Goal: Task Accomplishment & Management: Complete application form

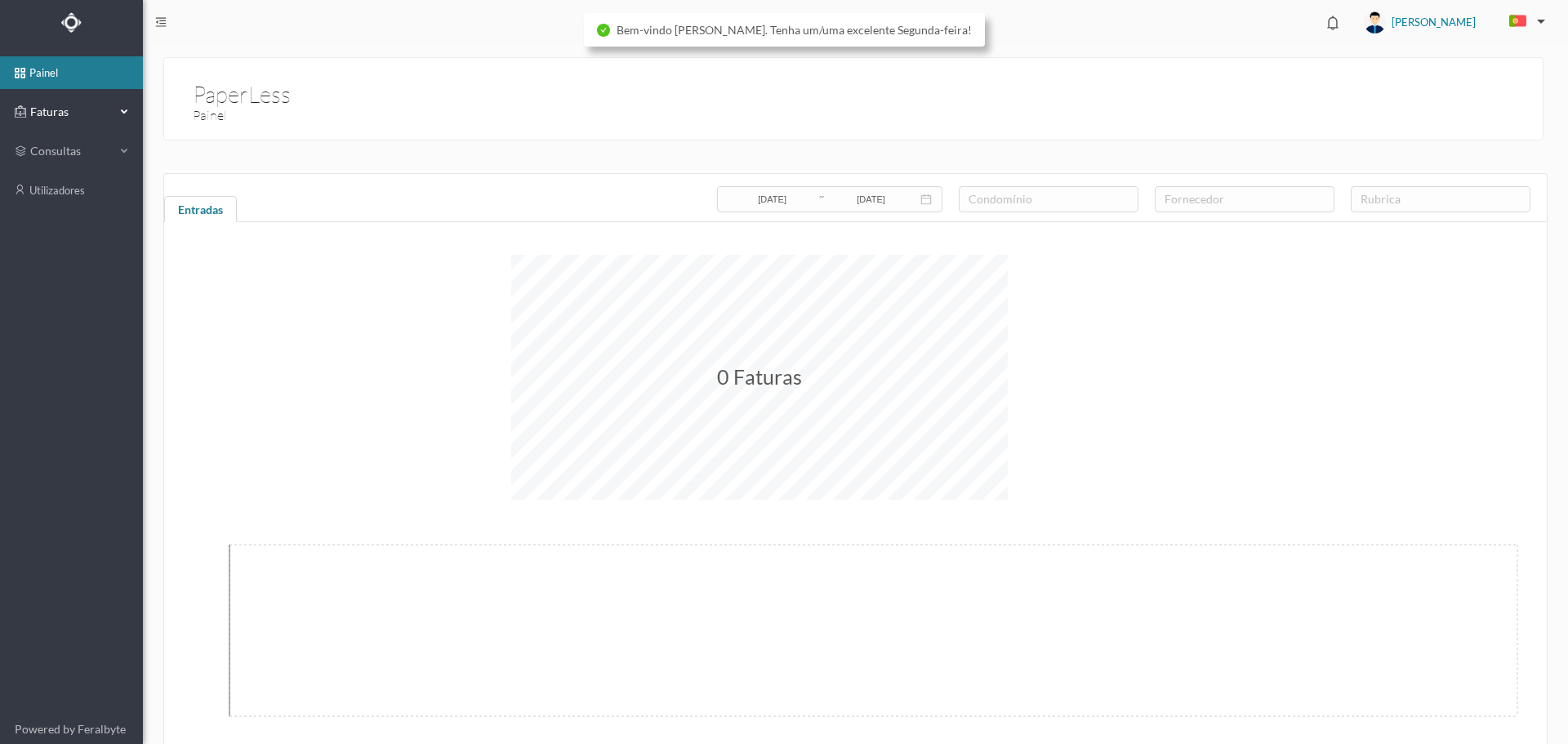
click at [56, 120] on div "Faturas" at bounding box center [65, 112] width 101 height 32
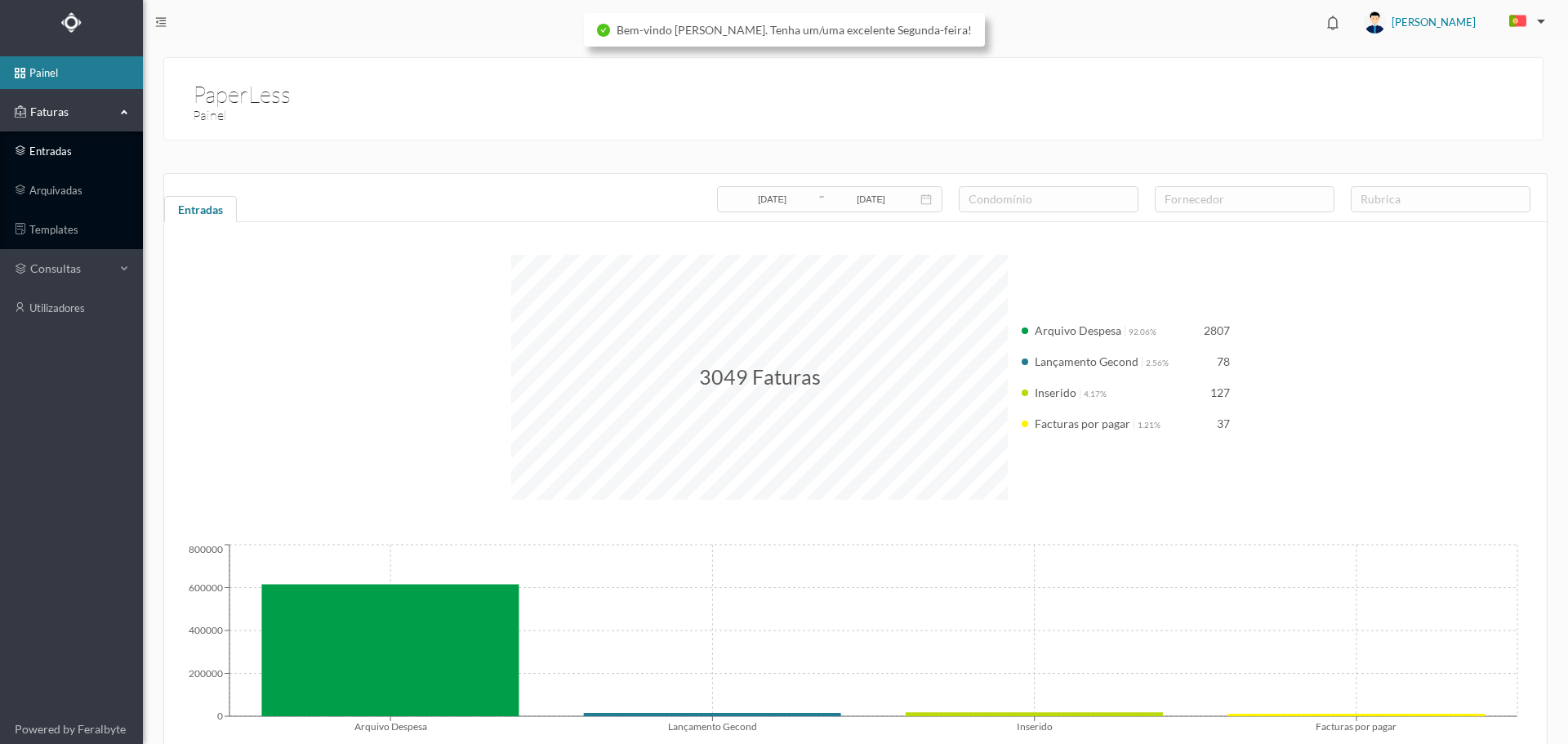
click at [60, 158] on link "entradas" at bounding box center [72, 151] width 143 height 32
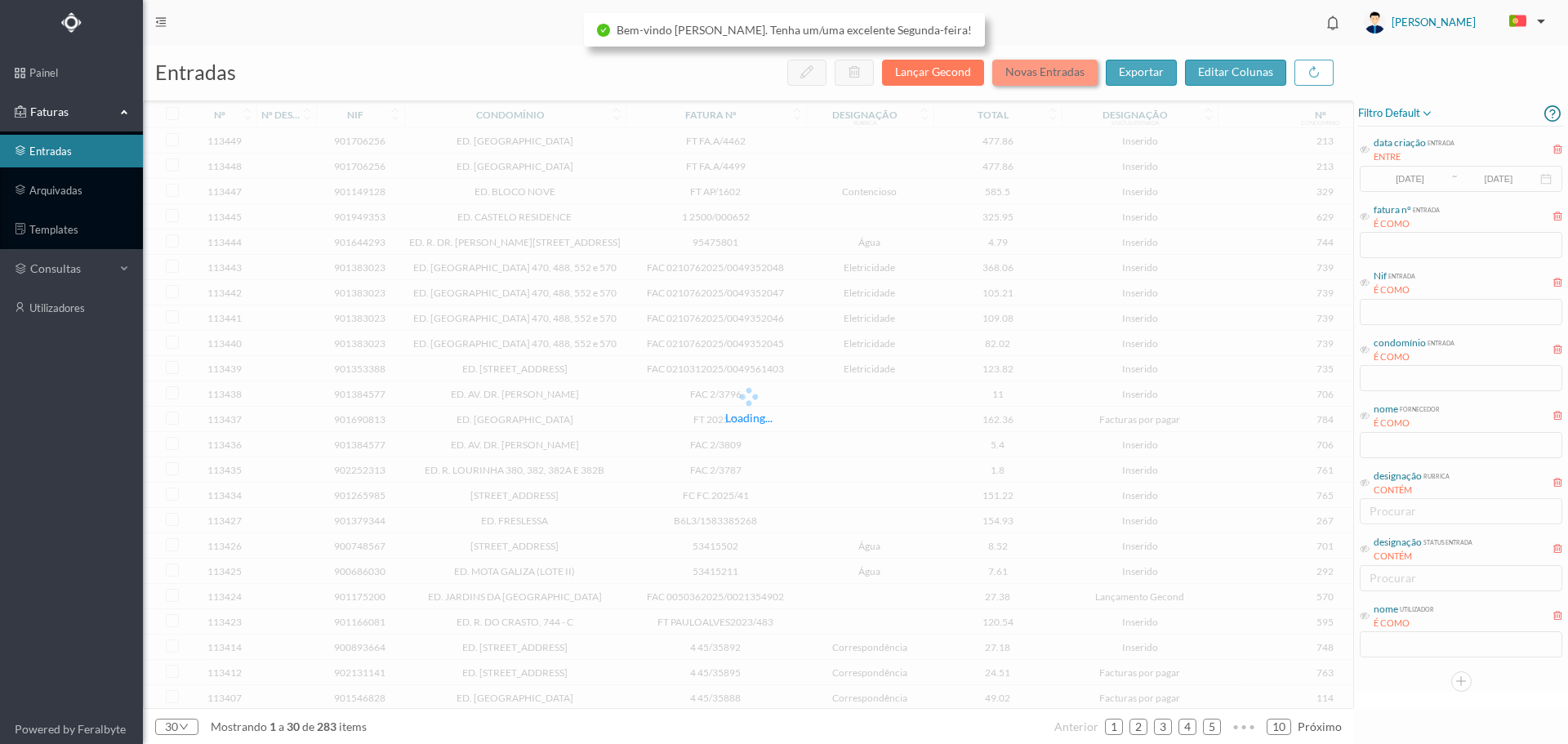
click at [1062, 67] on button "Novas Entradas" at bounding box center [1045, 73] width 106 height 26
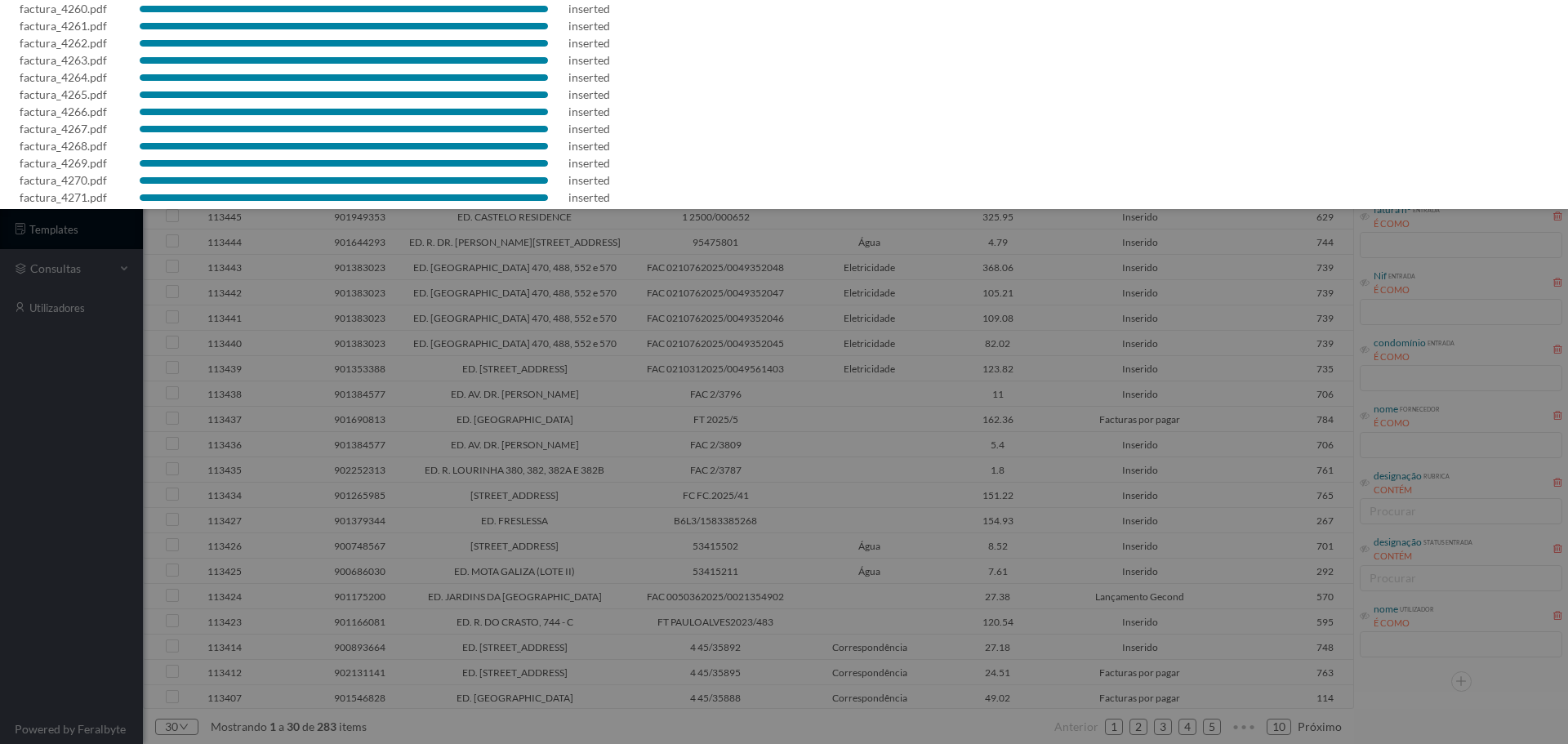
scroll to position [183, 0]
click at [840, 357] on div at bounding box center [784, 372] width 1568 height 744
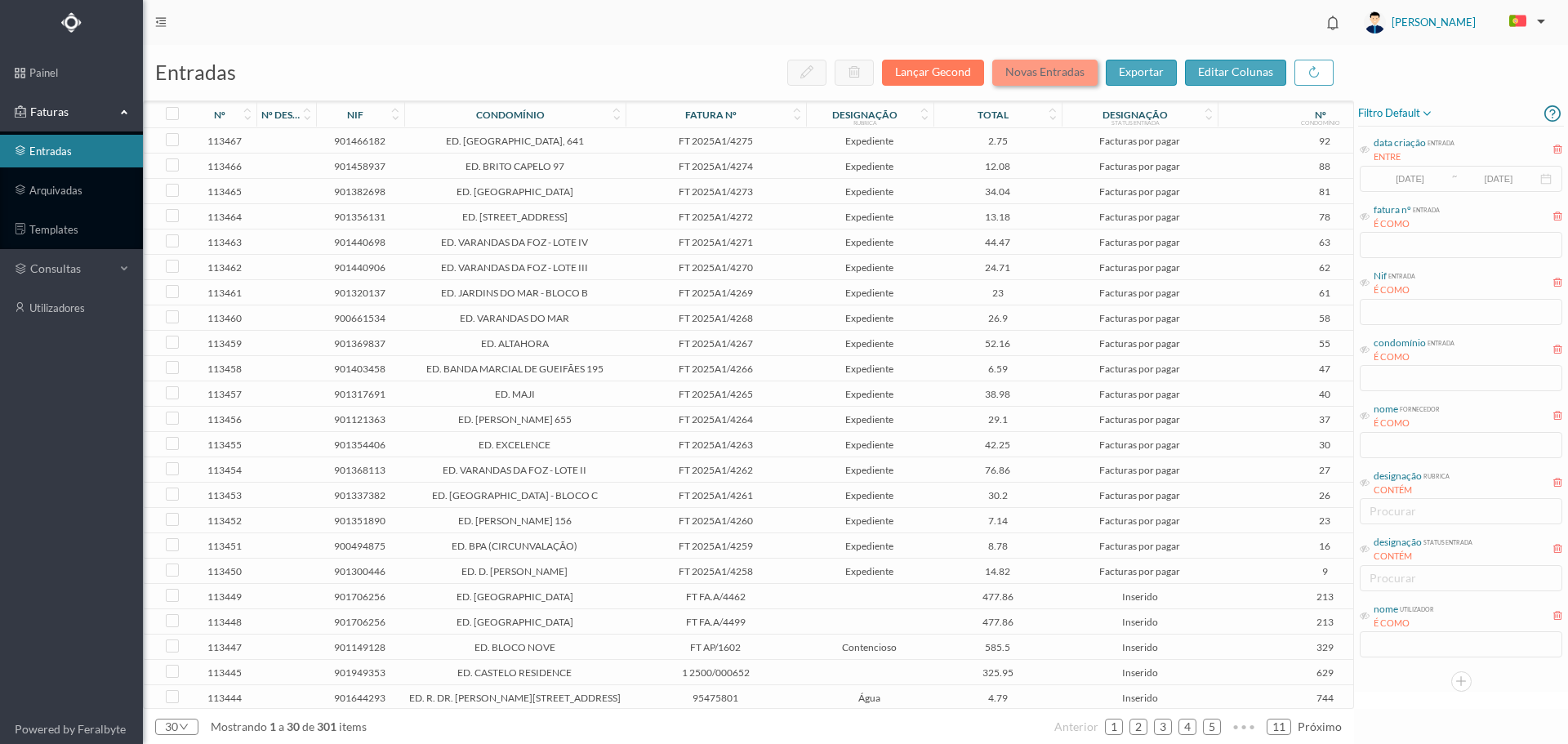
click at [1049, 67] on button "Novas Entradas" at bounding box center [1045, 73] width 106 height 26
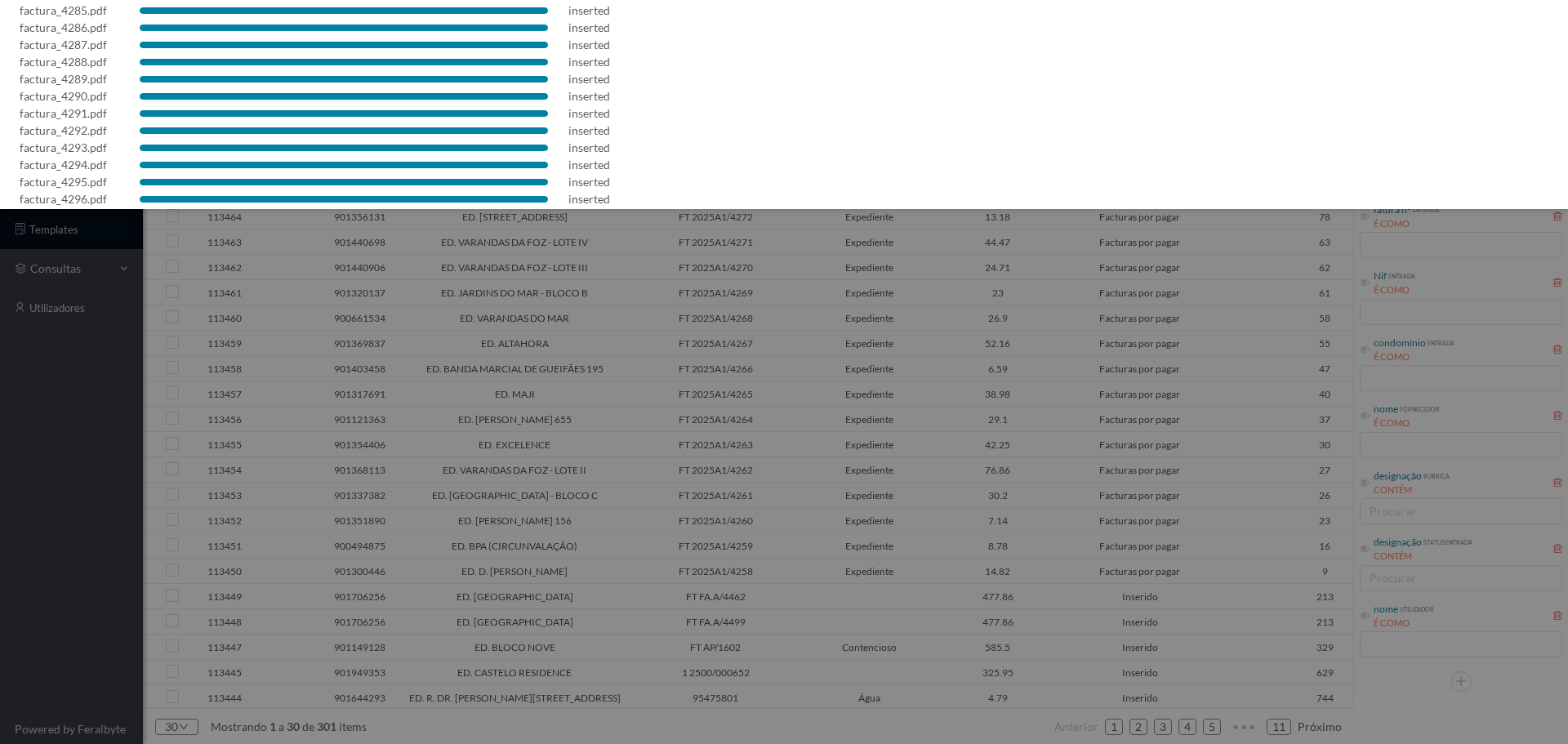
scroll to position [304, 0]
click at [880, 373] on div at bounding box center [784, 372] width 1568 height 744
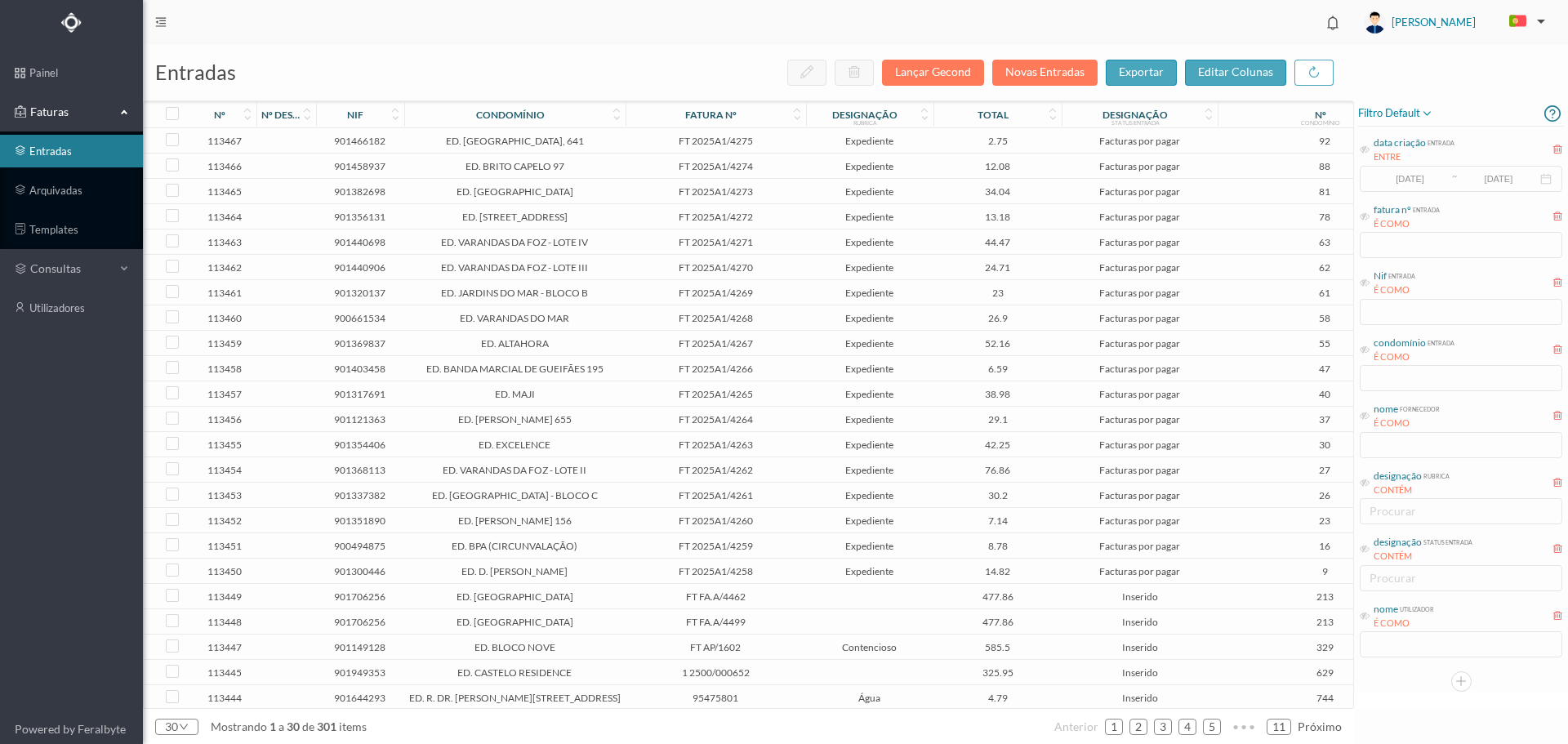
scroll to position [0, 0]
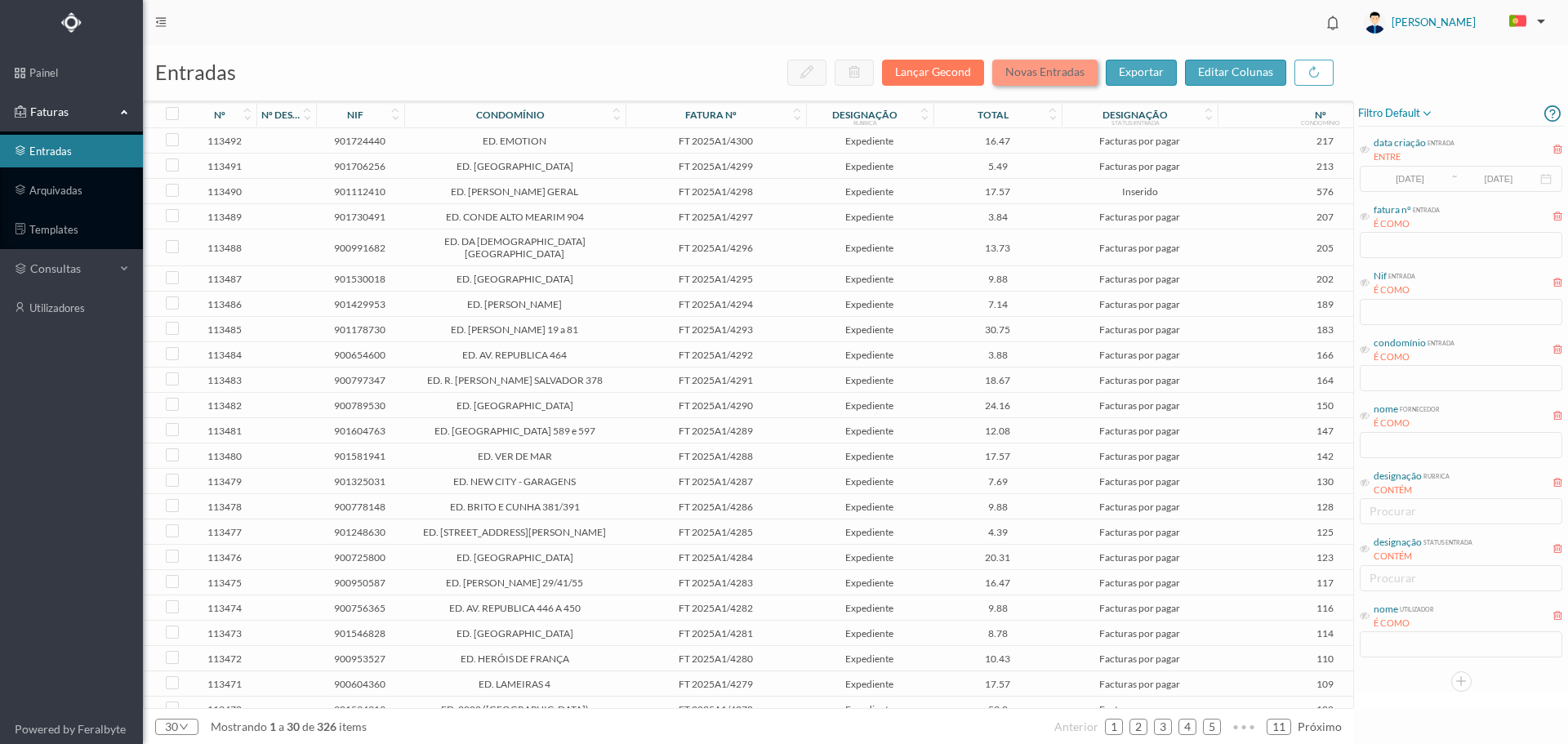
click at [1066, 79] on button "Novas Entradas" at bounding box center [1045, 73] width 106 height 26
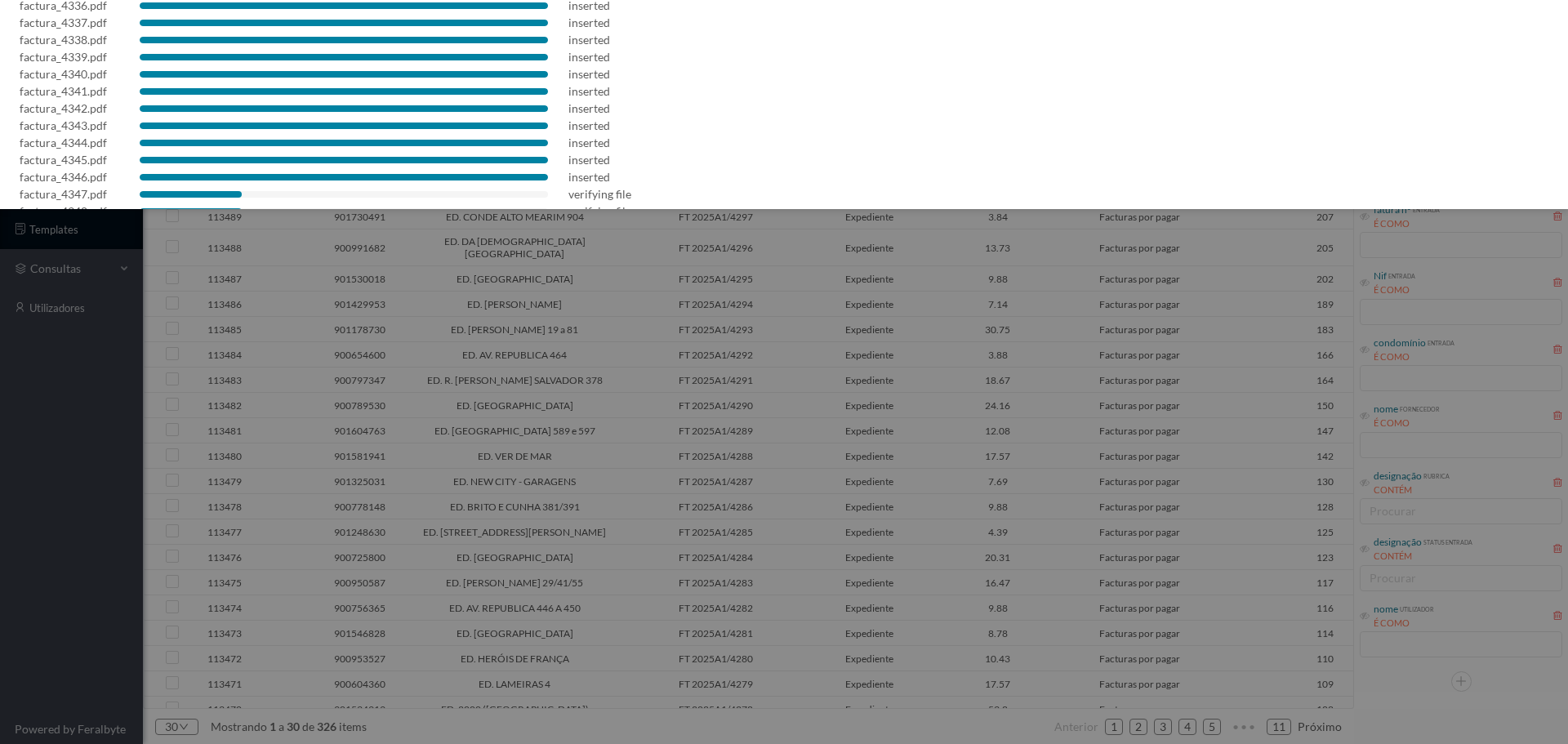
scroll to position [733, 0]
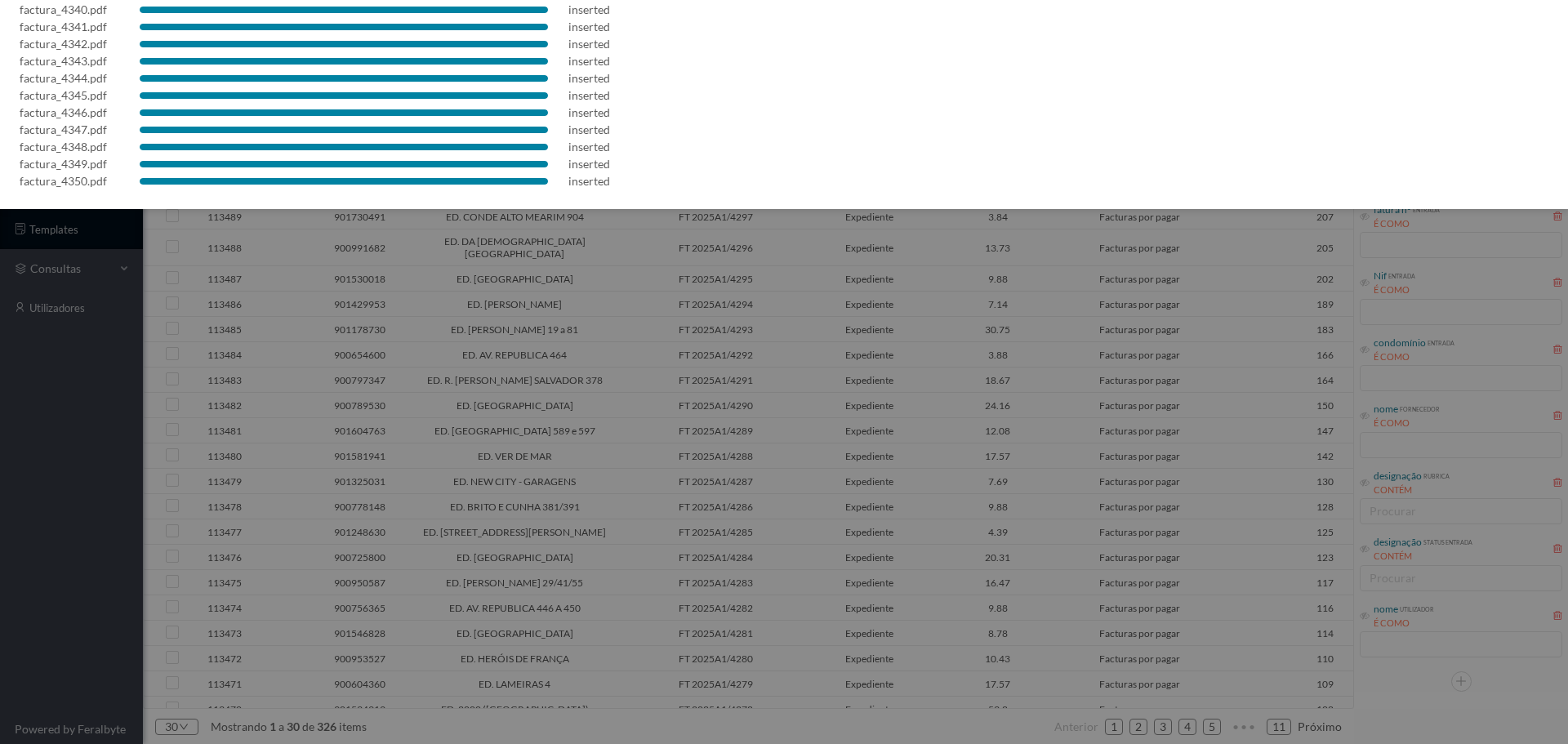
click at [900, 463] on div at bounding box center [784, 372] width 1568 height 744
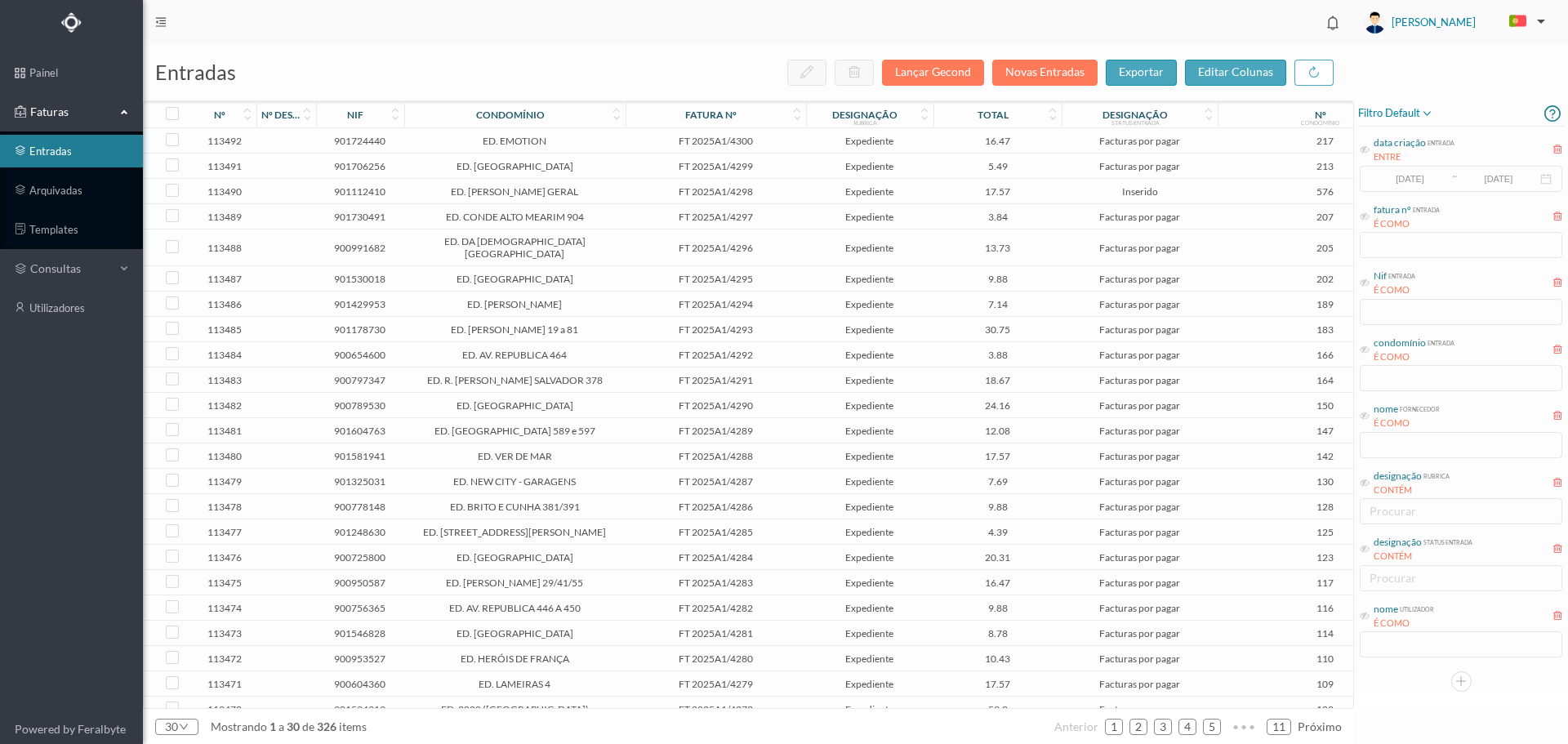
scroll to position [0, 0]
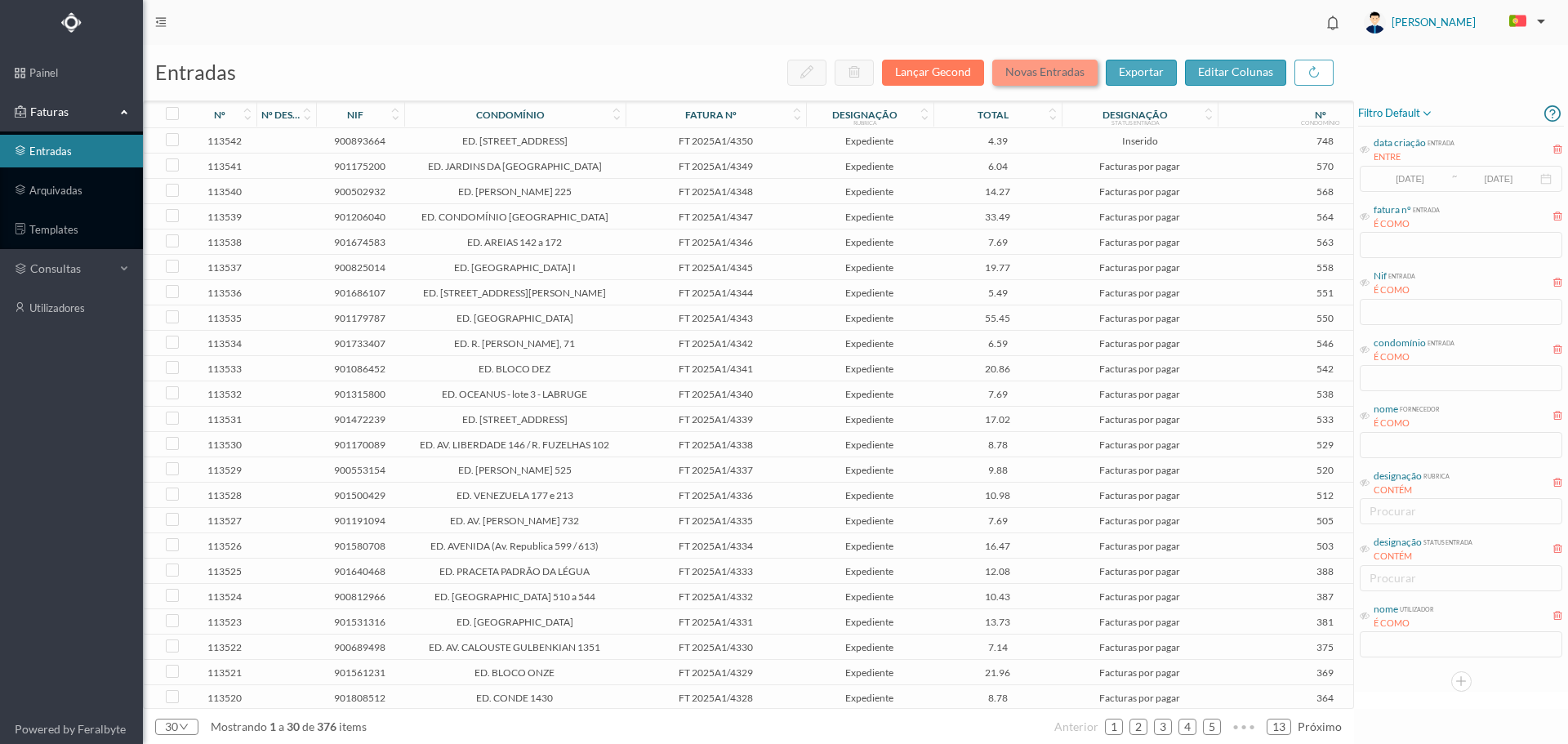
click at [1085, 73] on button "Novas Entradas" at bounding box center [1045, 73] width 106 height 26
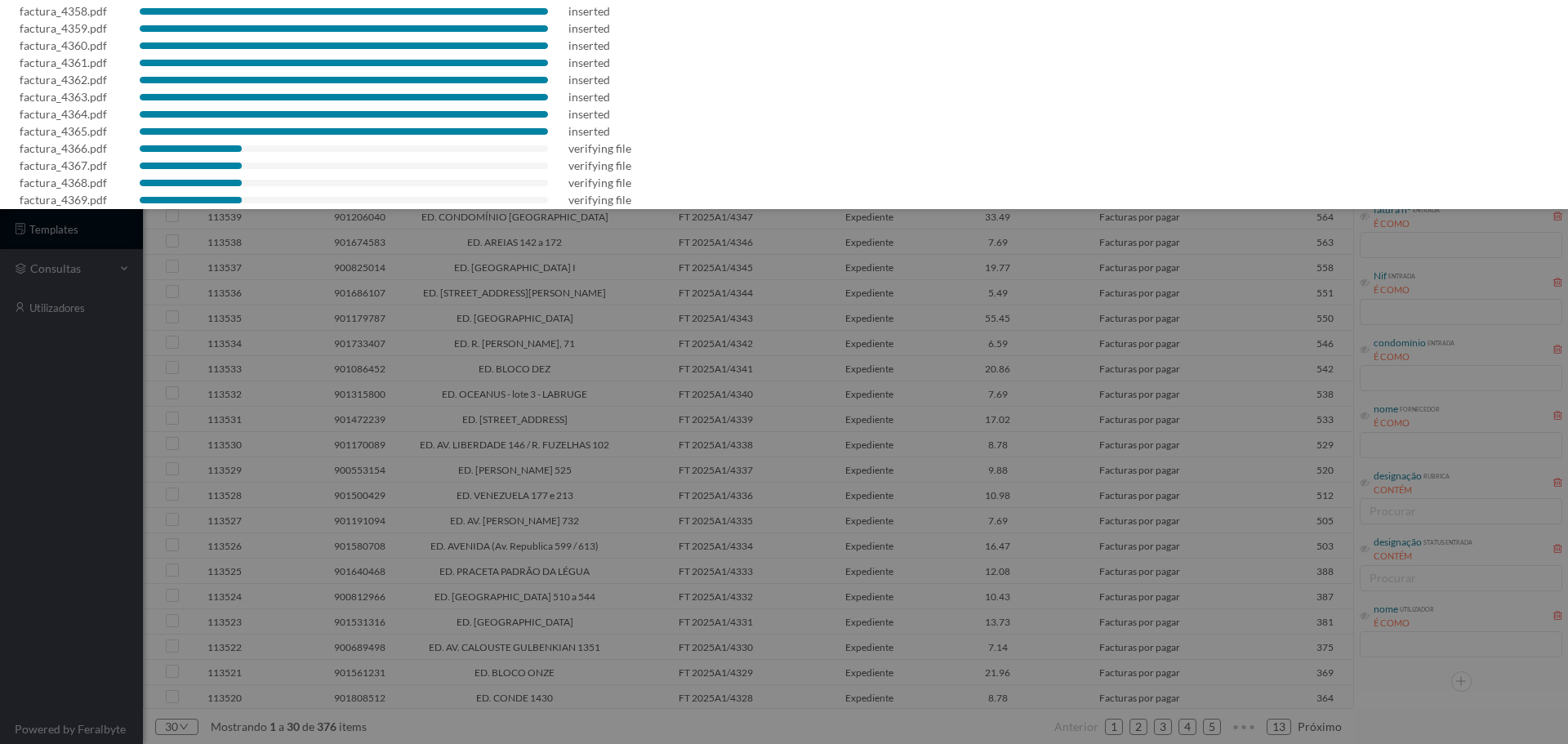
scroll to position [304, 0]
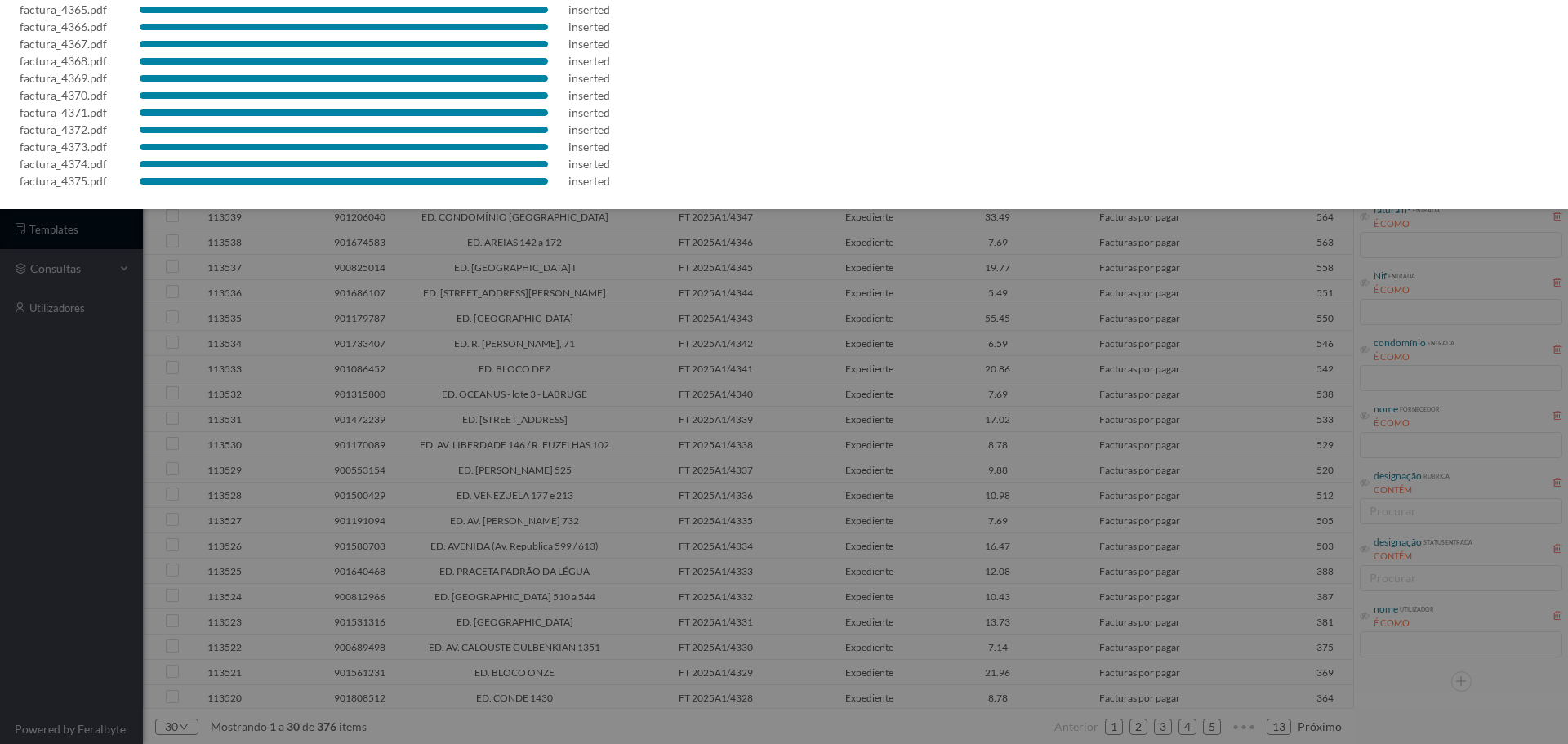
click at [750, 370] on div at bounding box center [784, 372] width 1568 height 744
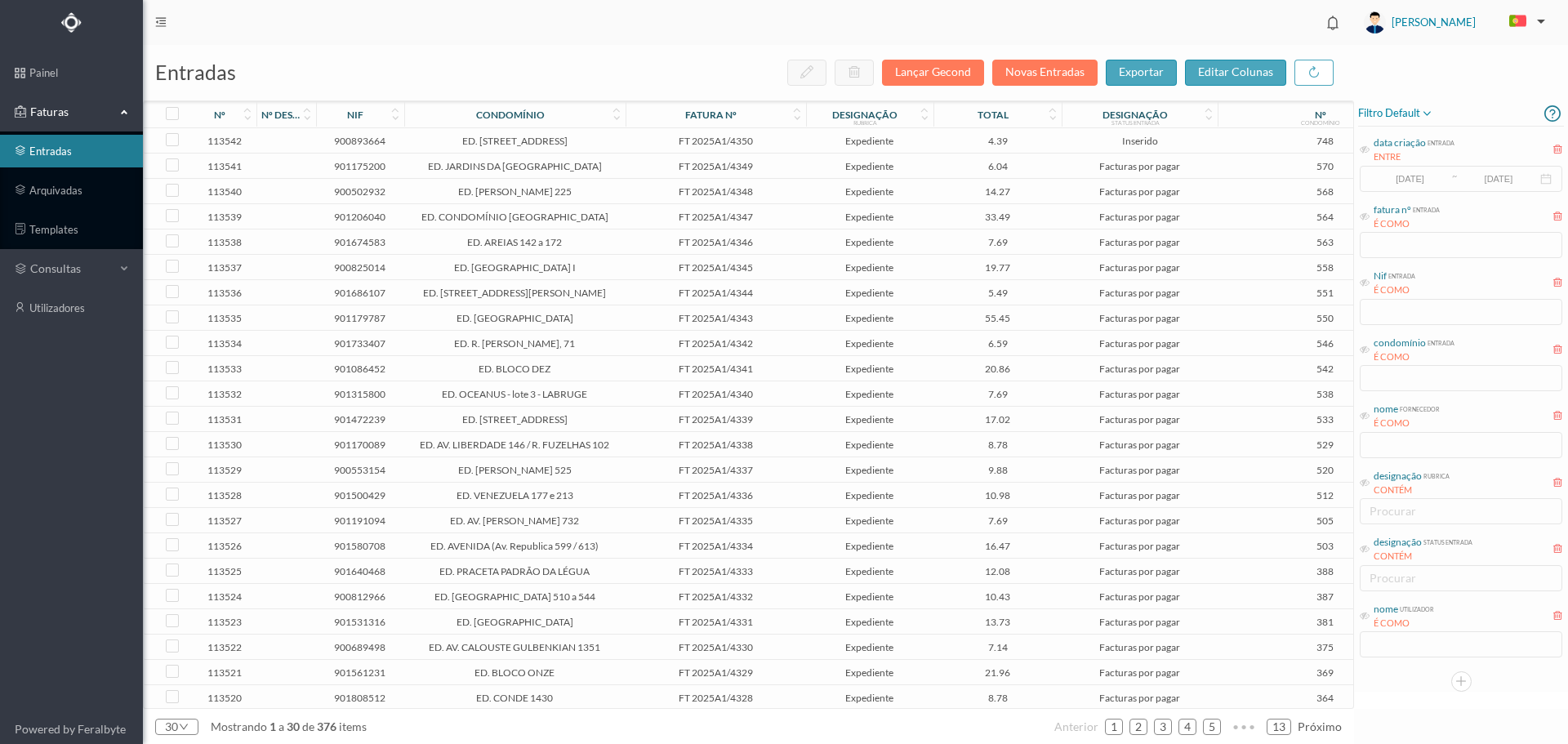
scroll to position [0, 0]
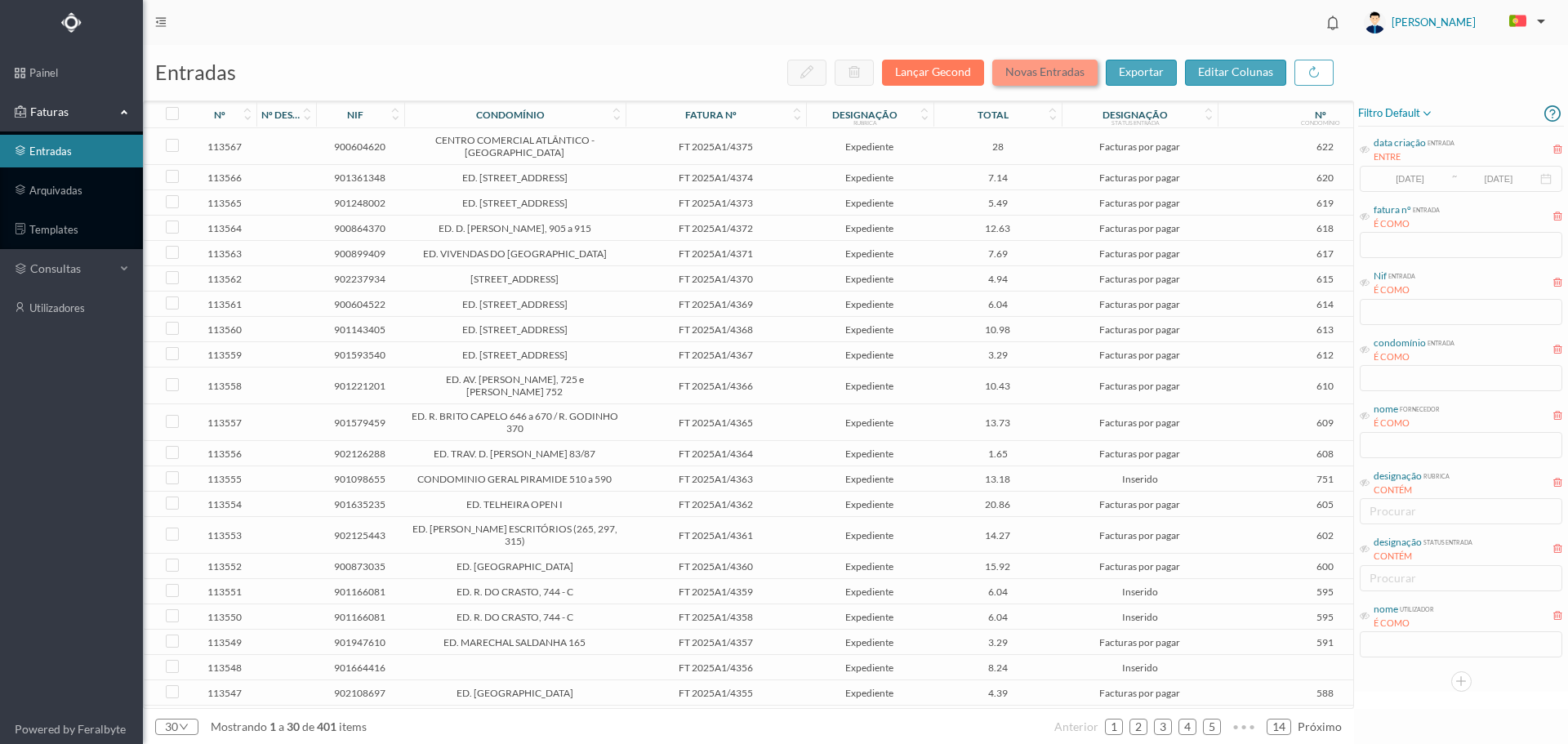
click at [1083, 75] on button "Novas Entradas" at bounding box center [1045, 73] width 106 height 26
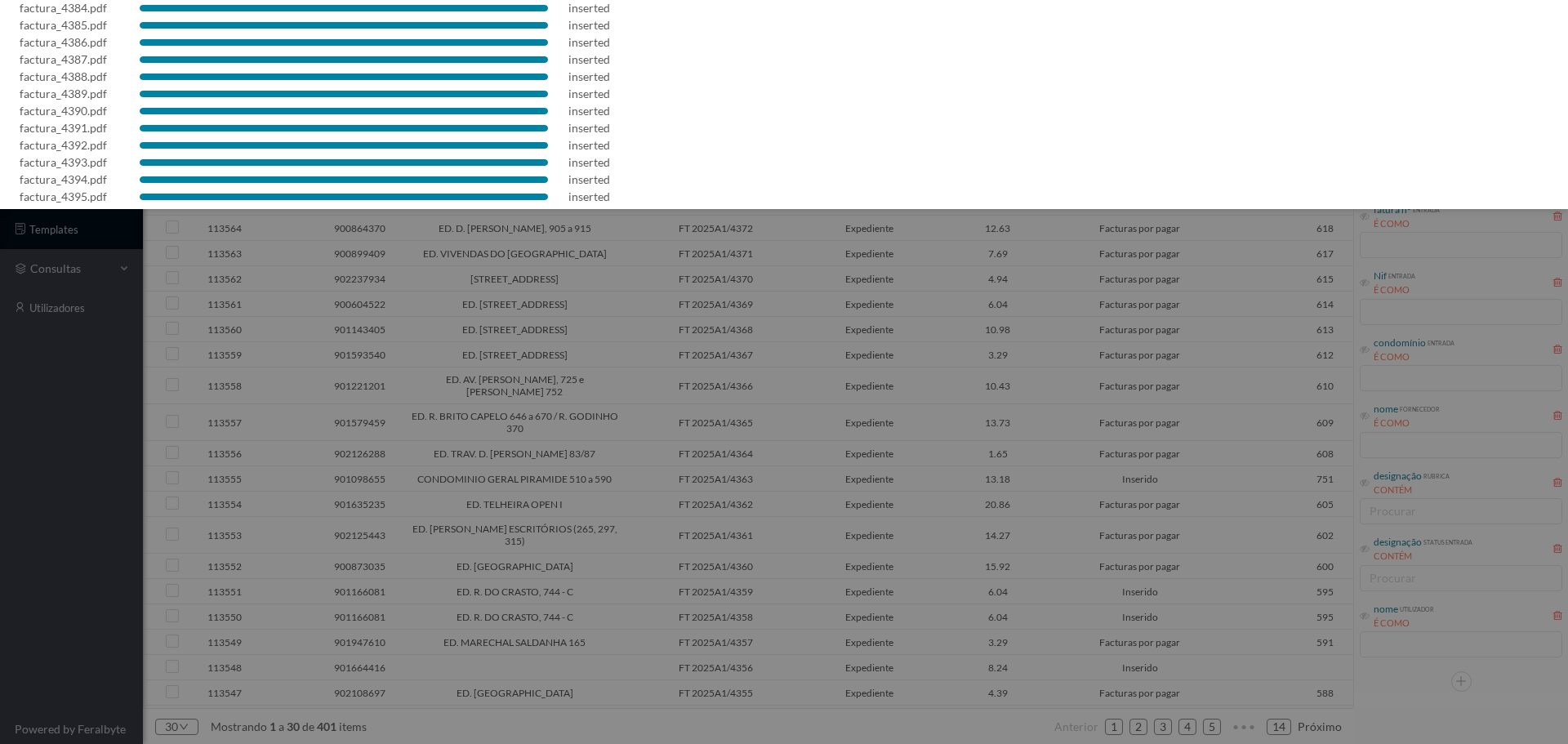
scroll to position [304, 0]
click at [1086, 355] on div at bounding box center [784, 372] width 1568 height 744
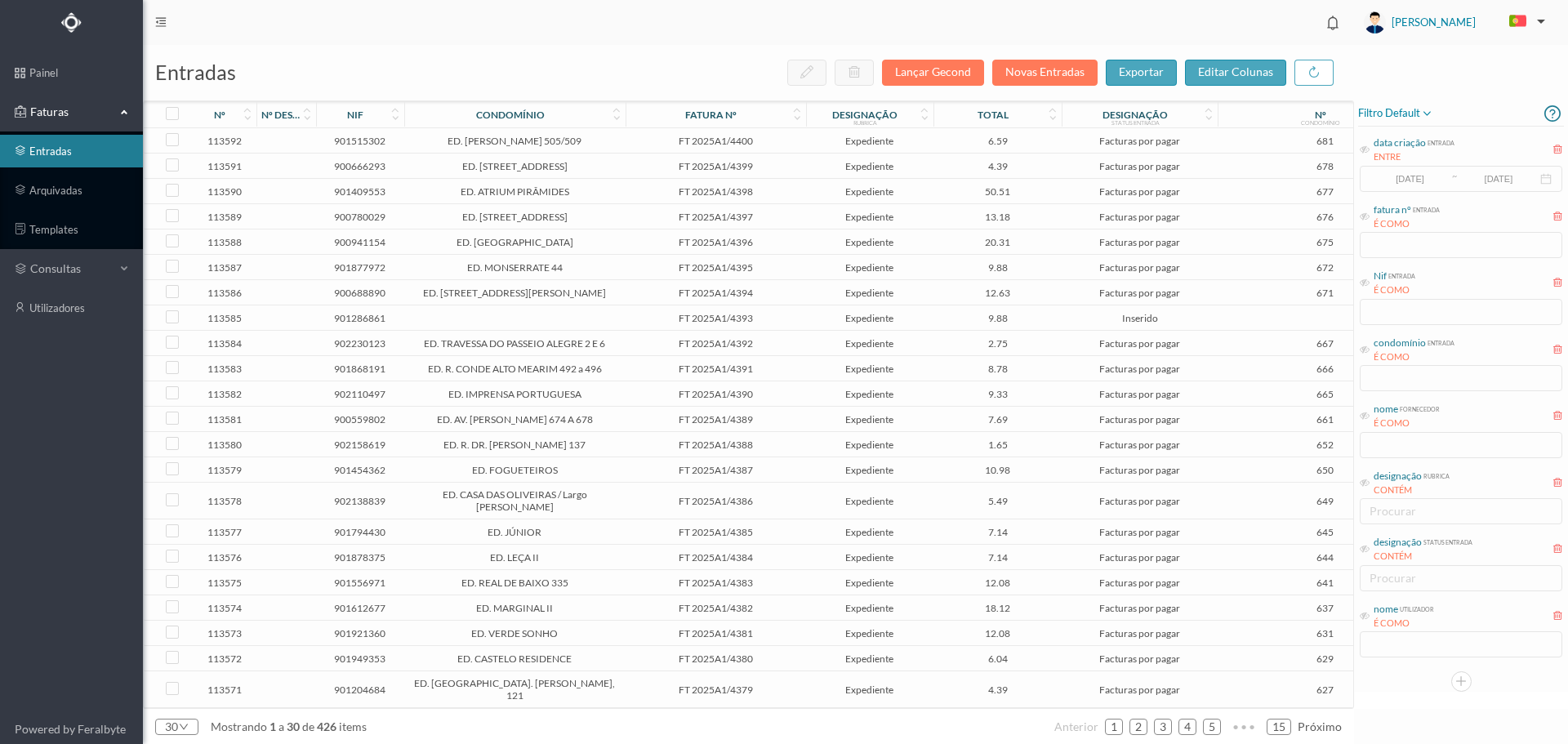
click at [640, 323] on span "FT 2025A1/4393" at bounding box center [716, 318] width 172 height 12
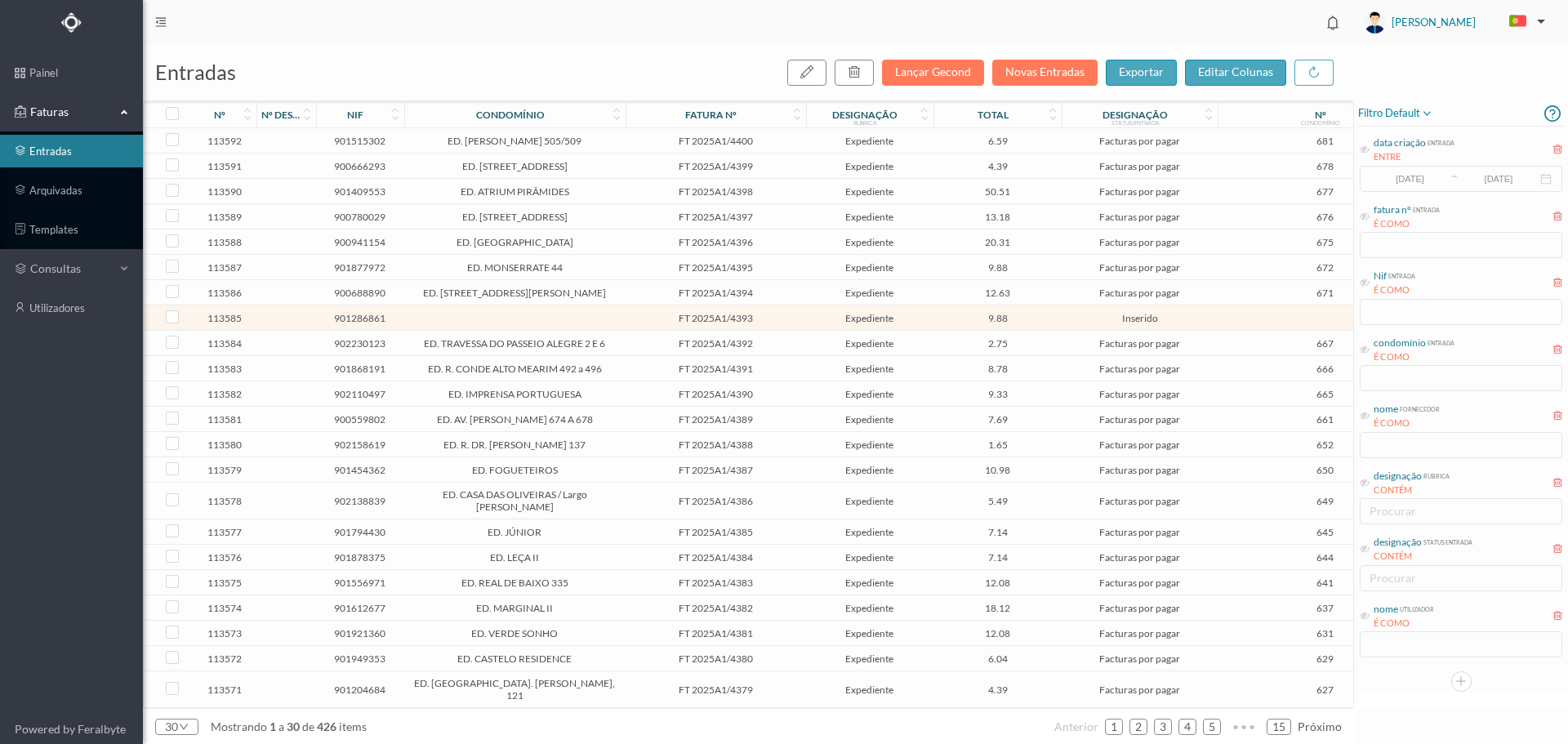
click at [640, 323] on span "FT 2025A1/4393" at bounding box center [716, 318] width 172 height 12
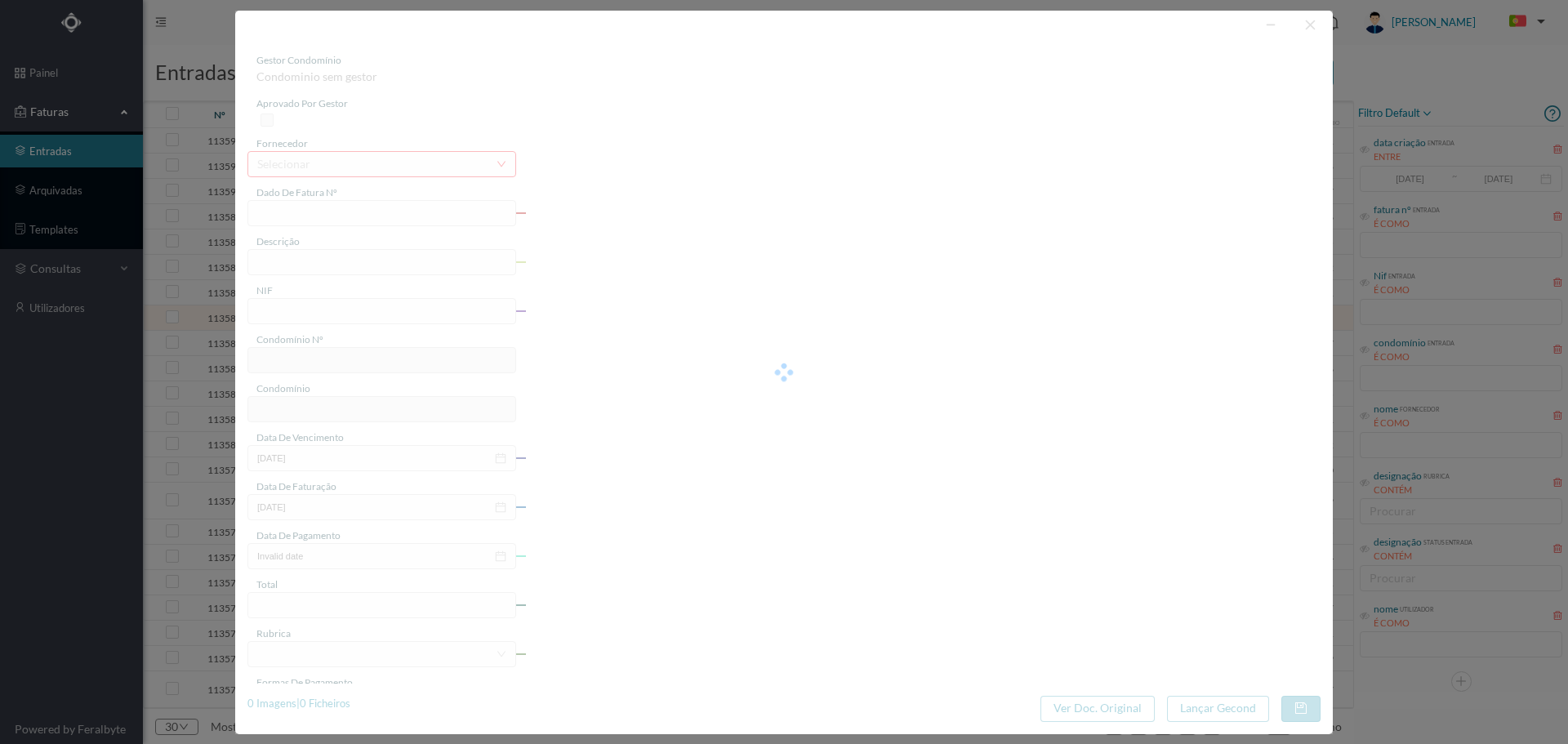
type input "FT 2025A1/4393"
type input "Serv. Administrativo - Custódia Documentação"
type input "901286861"
type input "[DATE]"
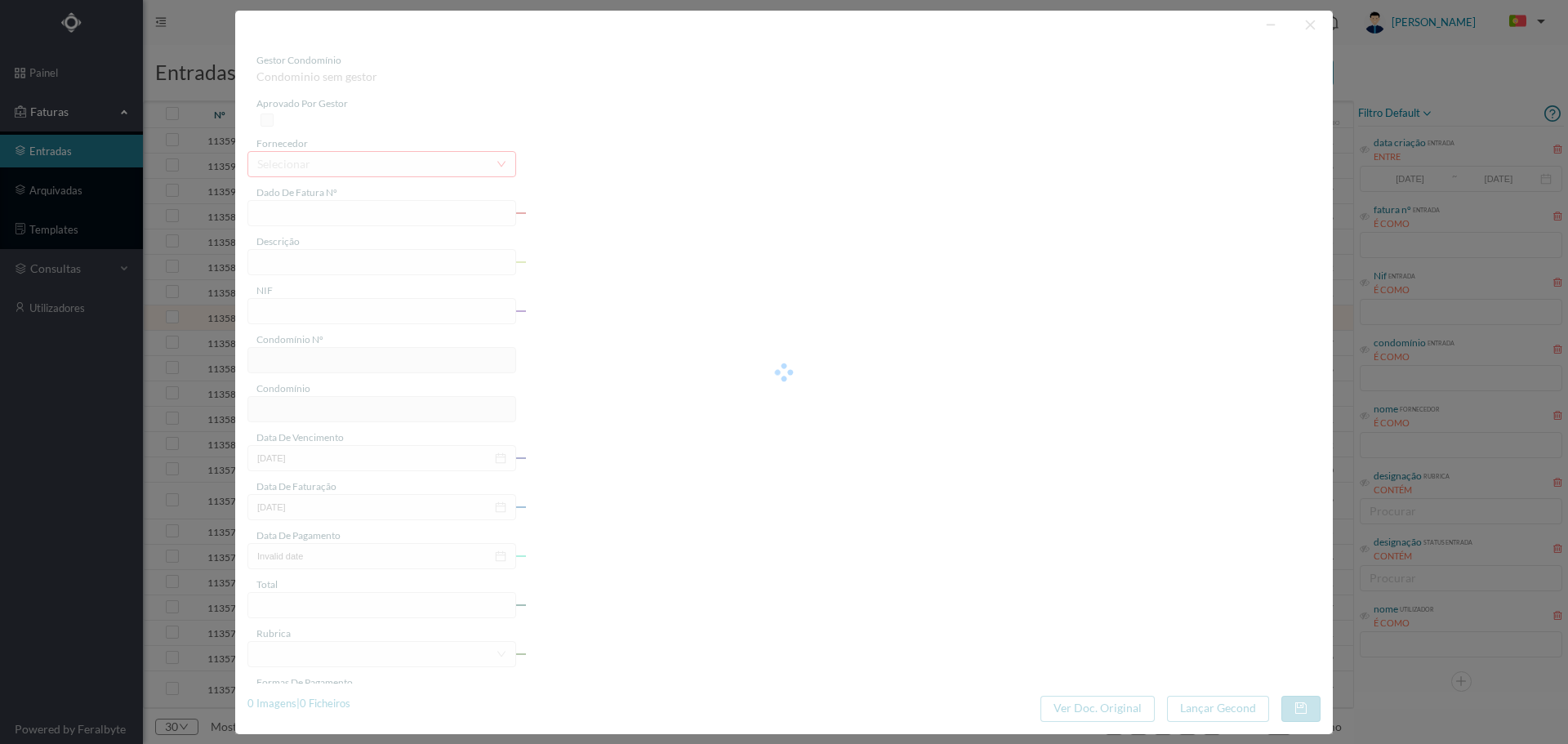
type input "9.88"
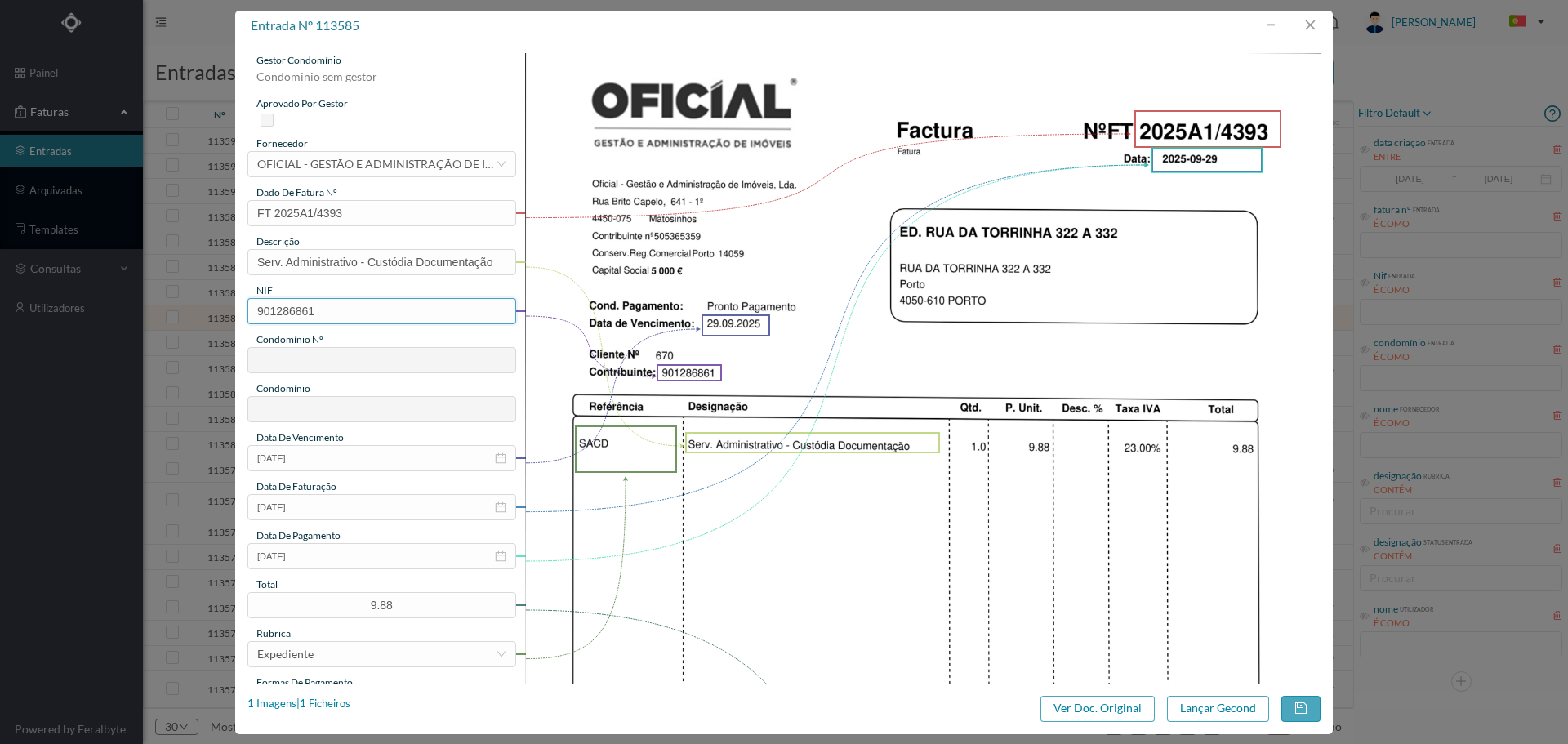
drag, startPoint x: 327, startPoint y: 311, endPoint x: 297, endPoint y: 309, distance: 30.1
click at [297, 309] on input "901286861" at bounding box center [381, 311] width 269 height 26
type input "901286761"
type input "670"
type input "ED. [STREET_ADDRESS]"
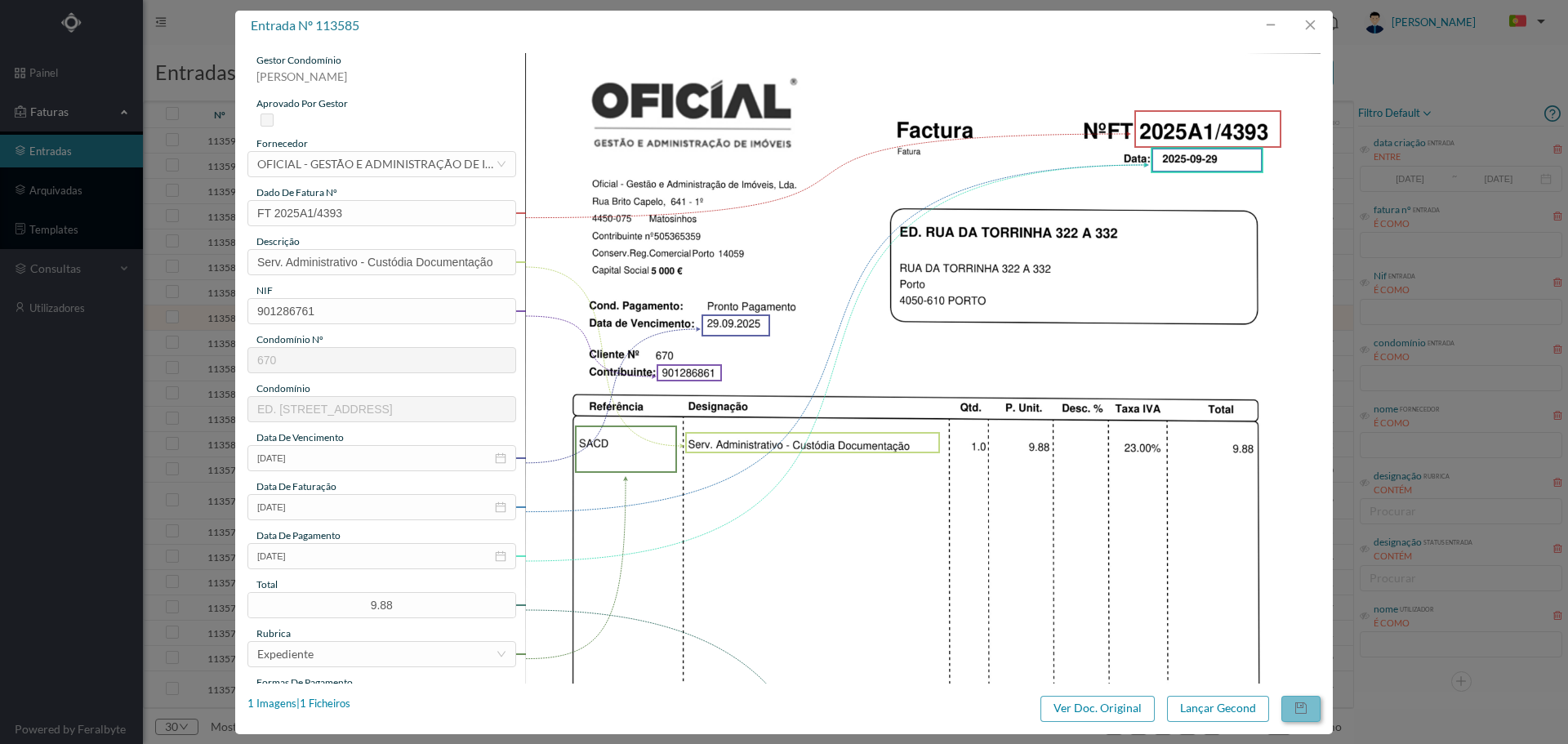
click at [1304, 718] on button "button" at bounding box center [1301, 709] width 39 height 26
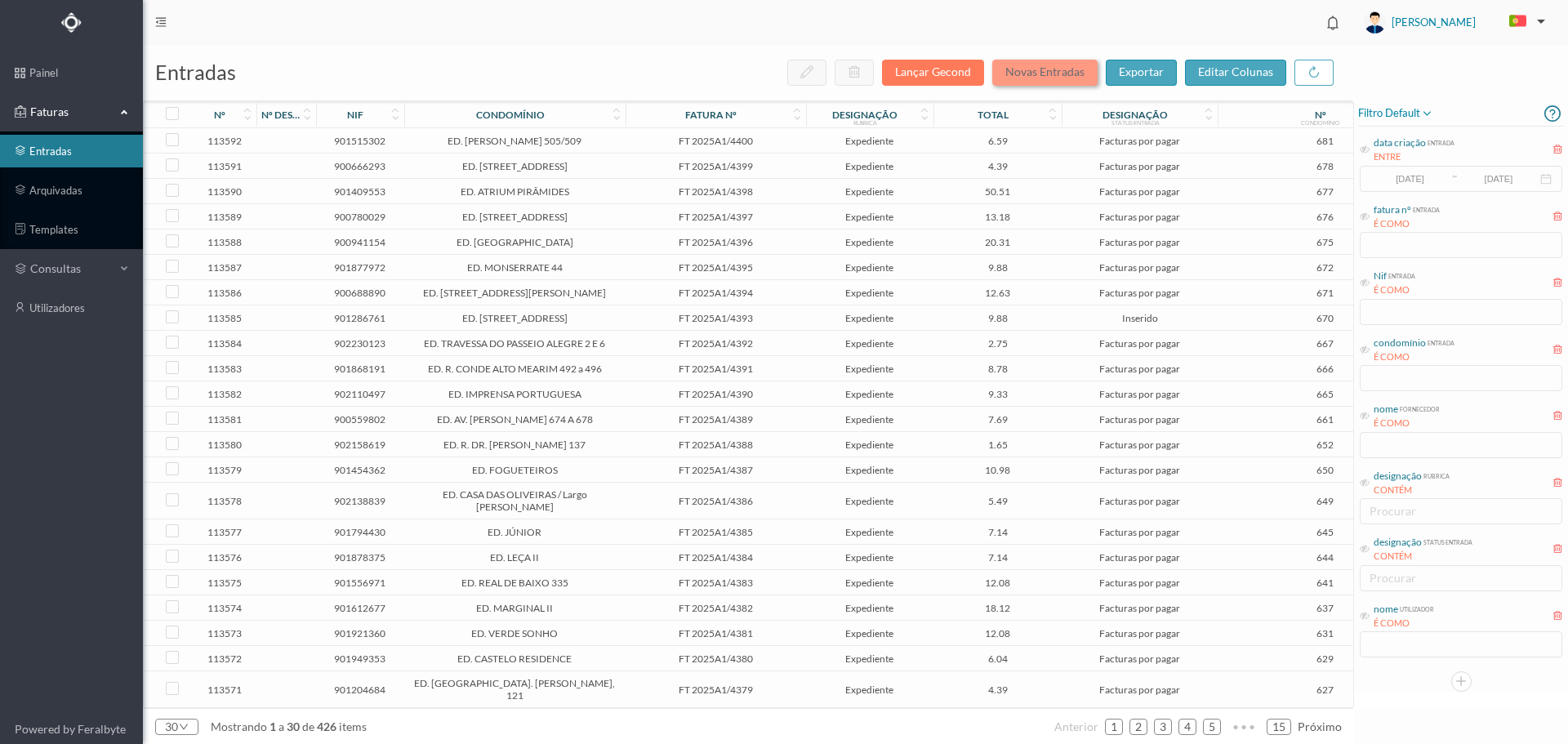
click at [1044, 74] on button "Novas Entradas" at bounding box center [1045, 73] width 106 height 26
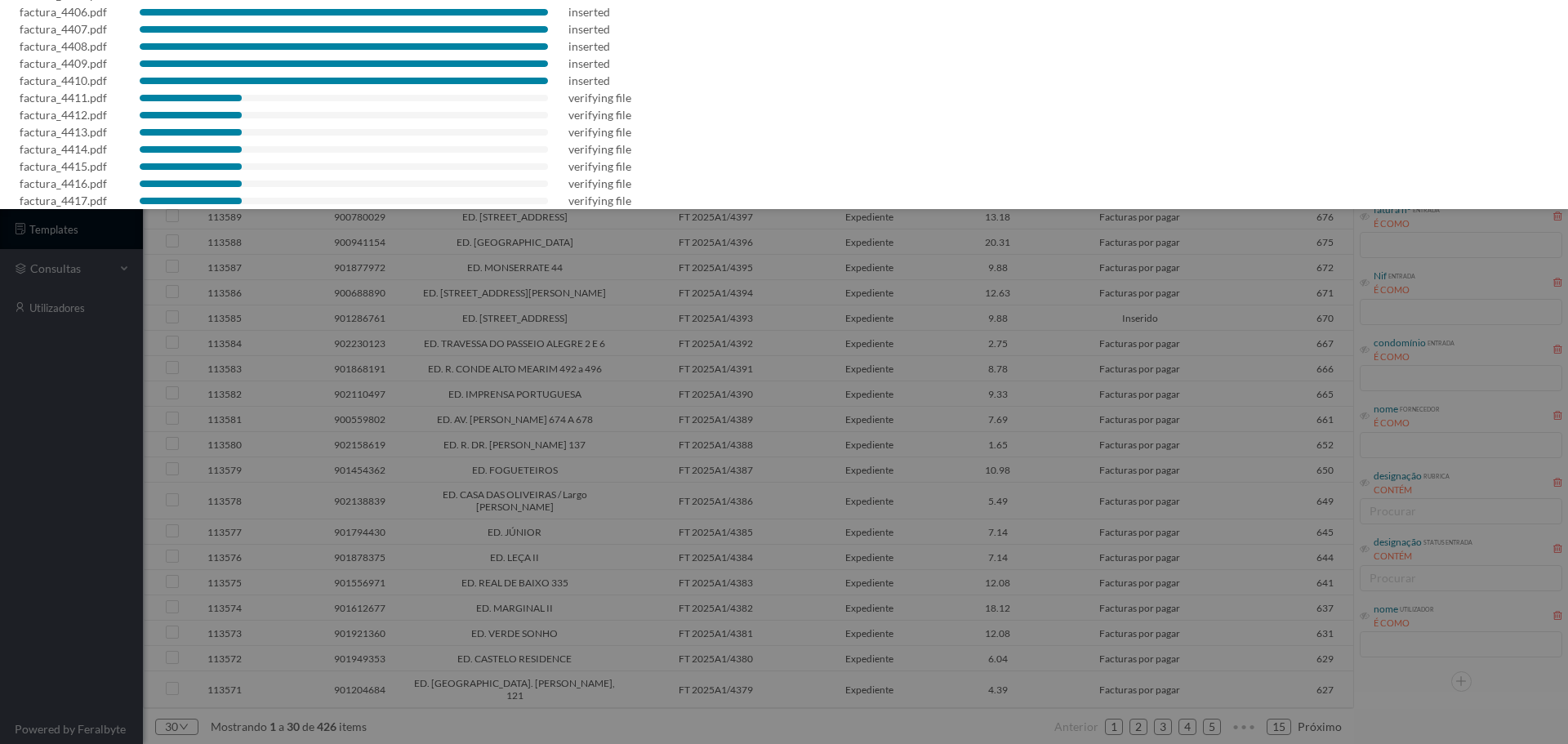
scroll to position [218, 0]
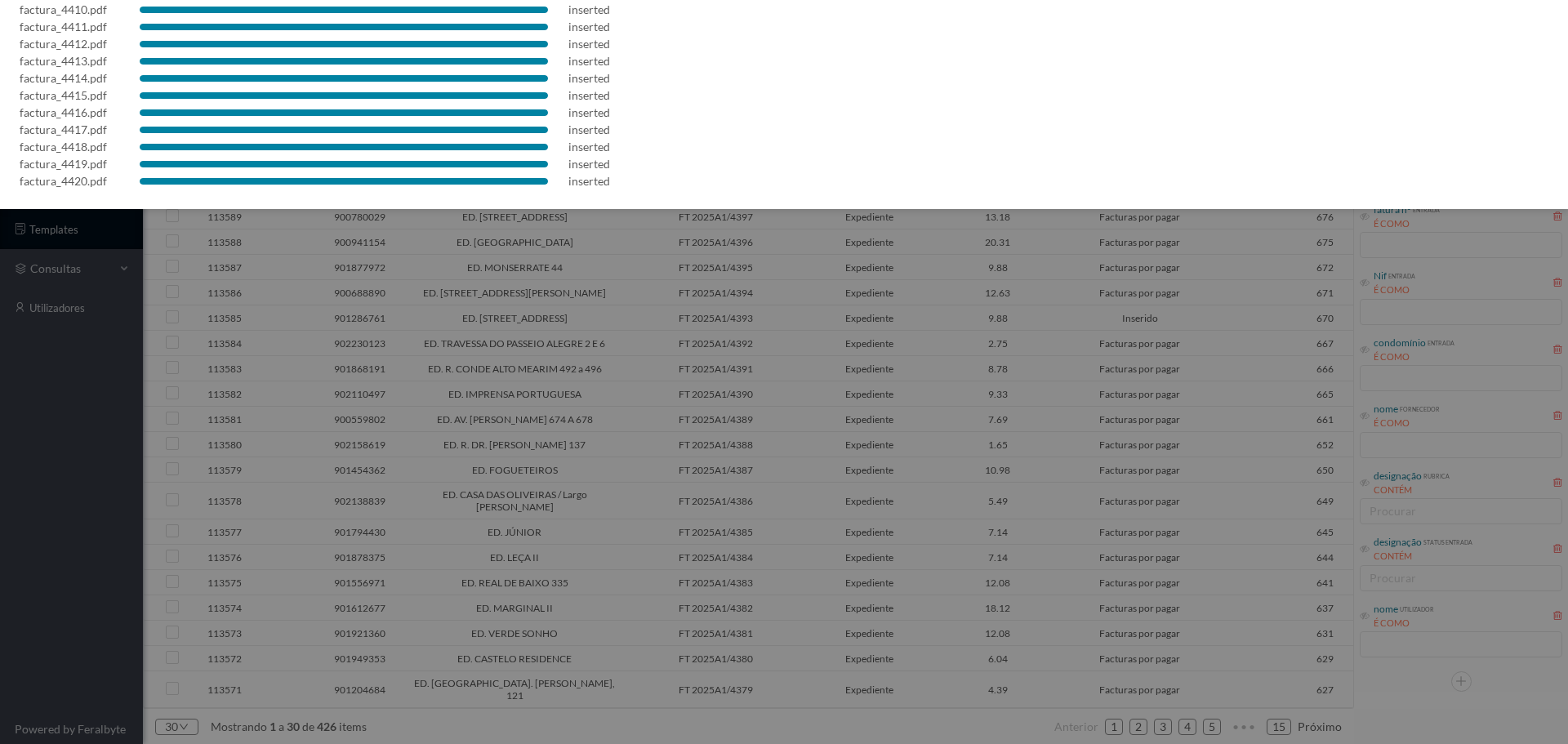
click at [748, 365] on div at bounding box center [784, 372] width 1568 height 744
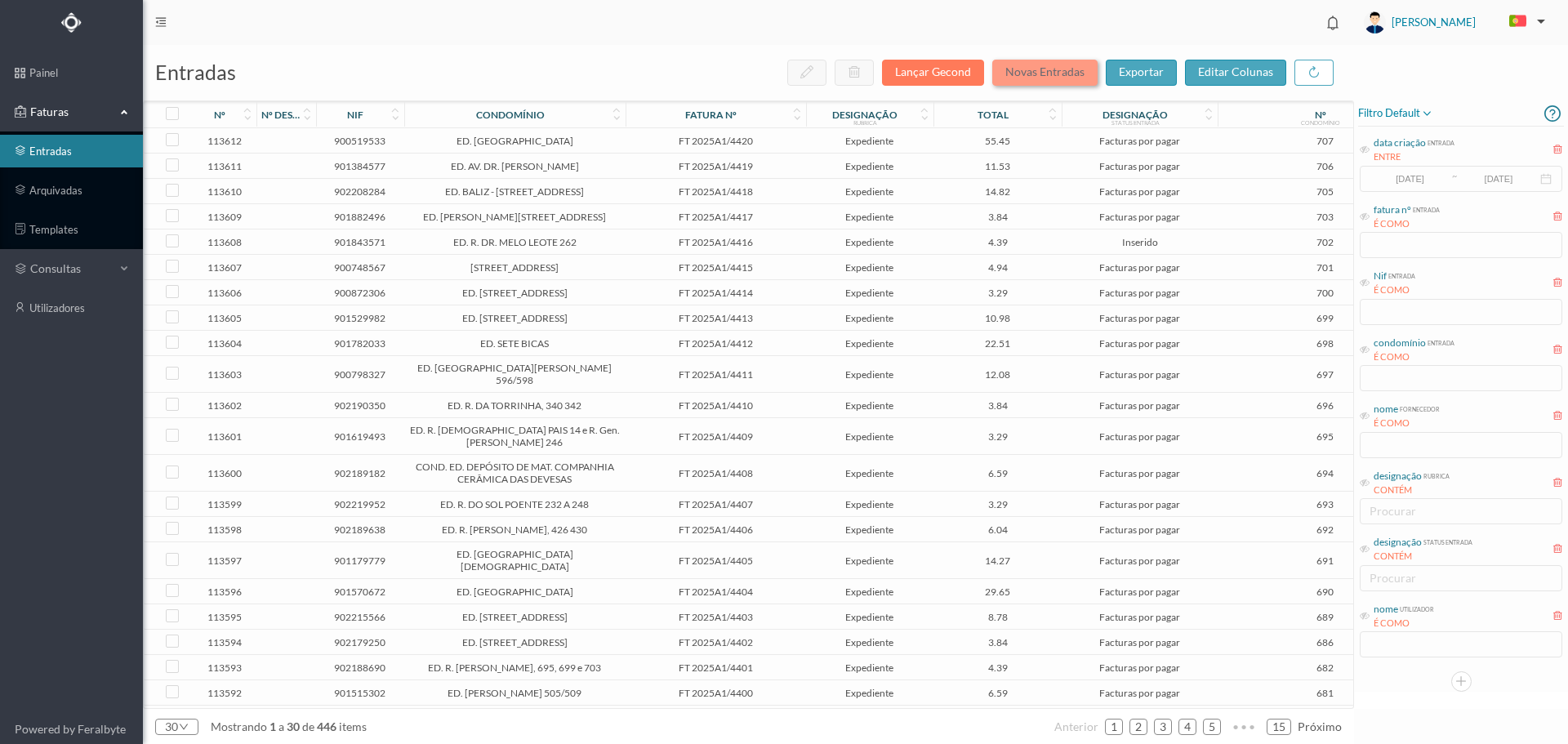
click at [1071, 77] on button "Novas Entradas" at bounding box center [1045, 73] width 106 height 26
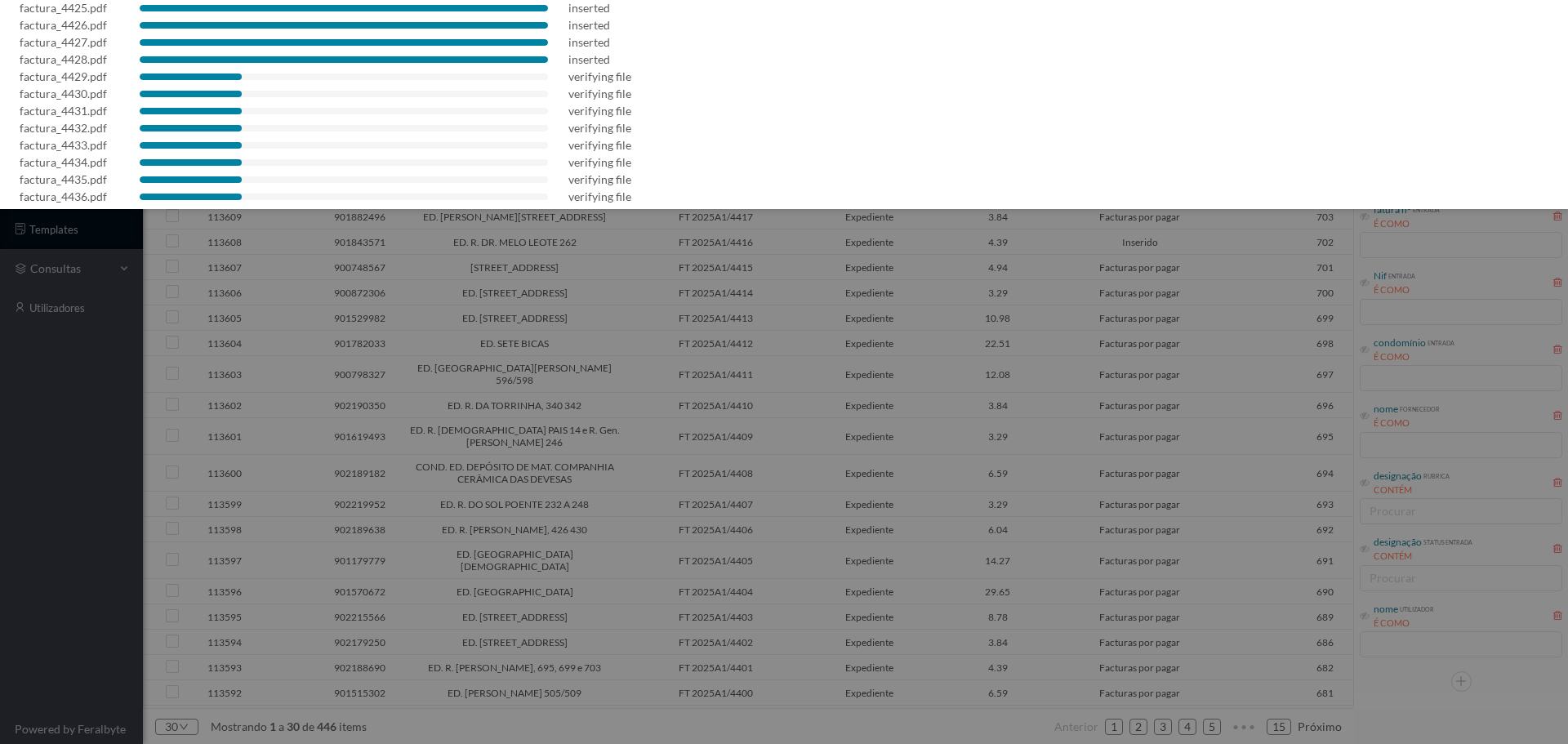
scroll to position [218, 0]
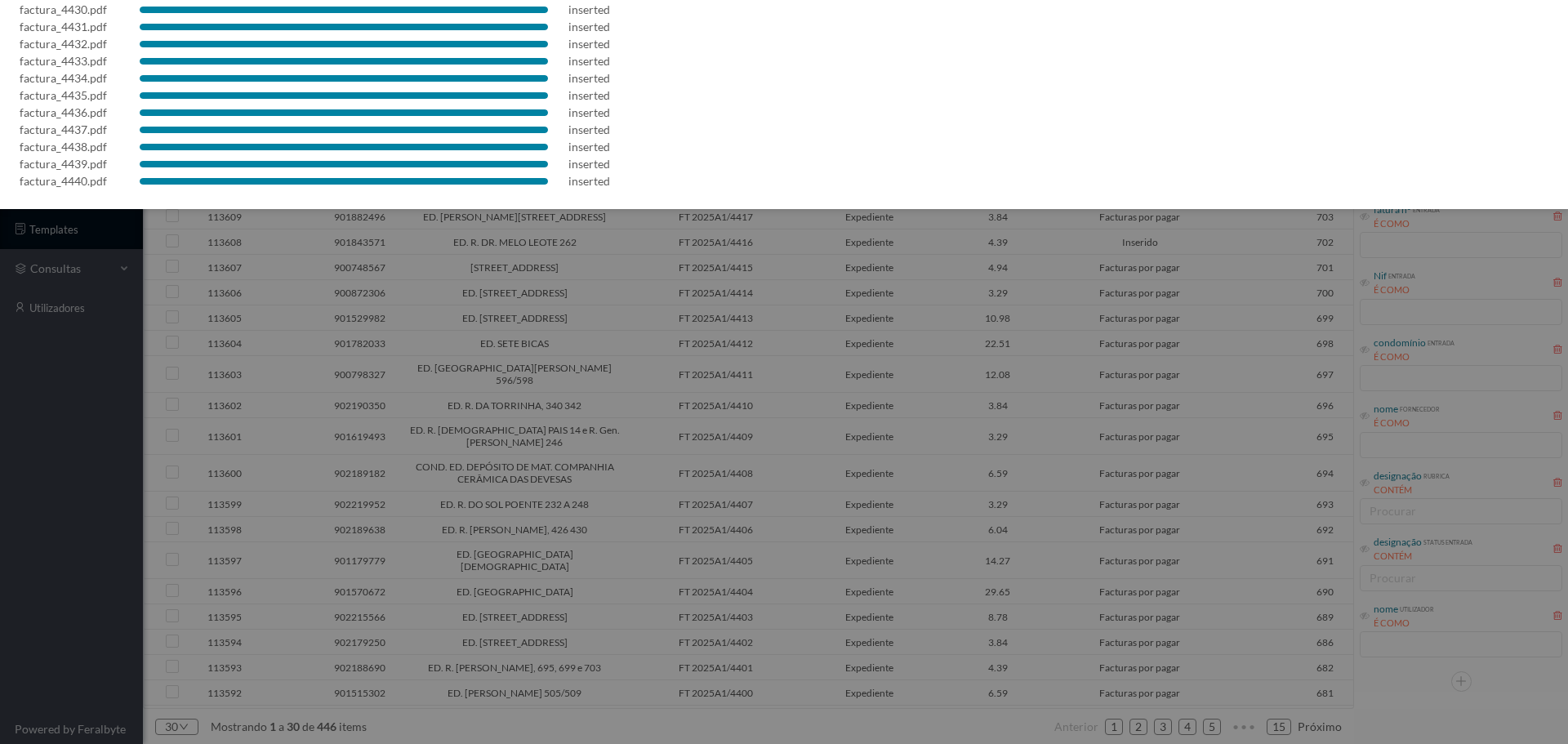
click at [896, 528] on div at bounding box center [784, 372] width 1568 height 744
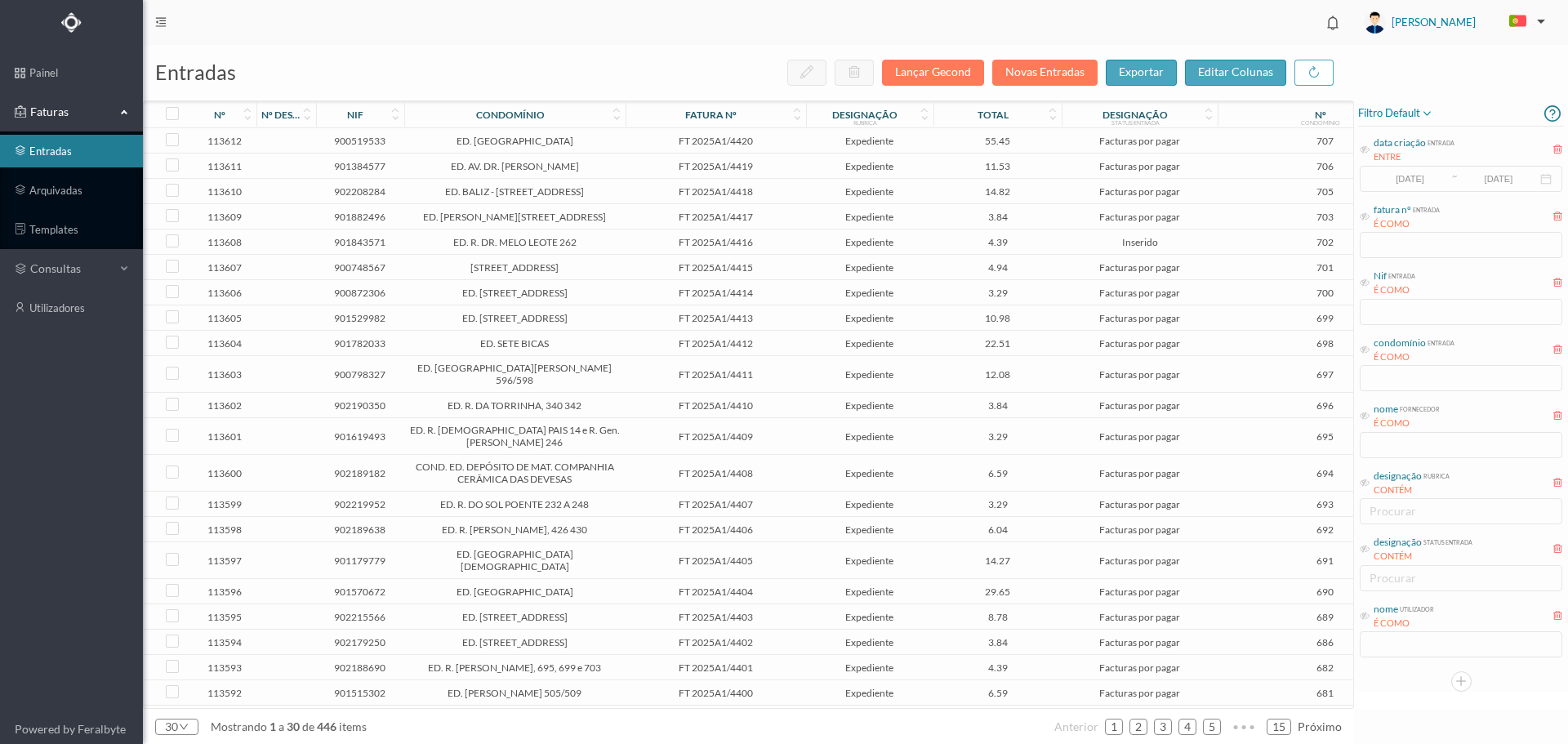
scroll to position [0, 0]
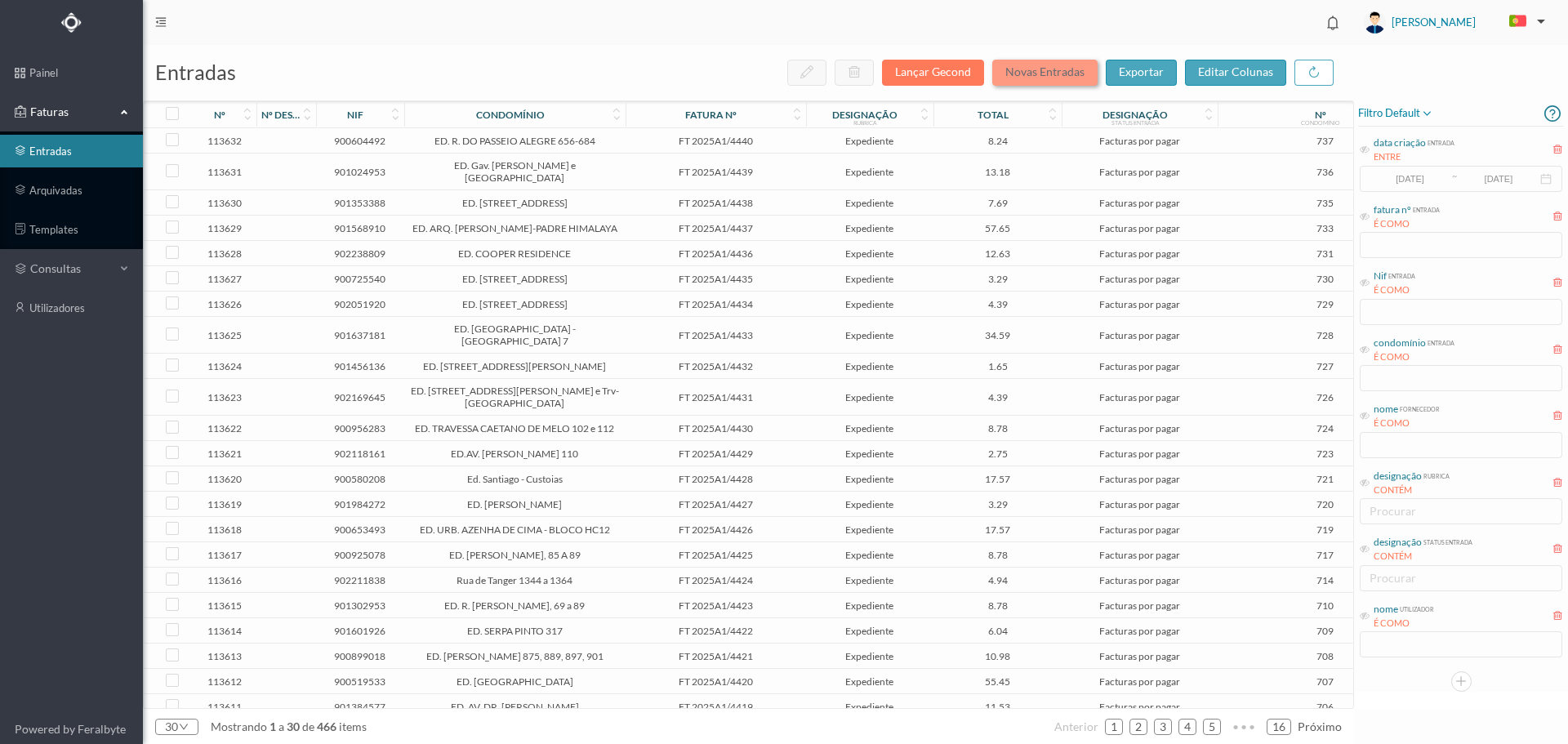
click at [1057, 69] on button "Novas Entradas" at bounding box center [1045, 73] width 106 height 26
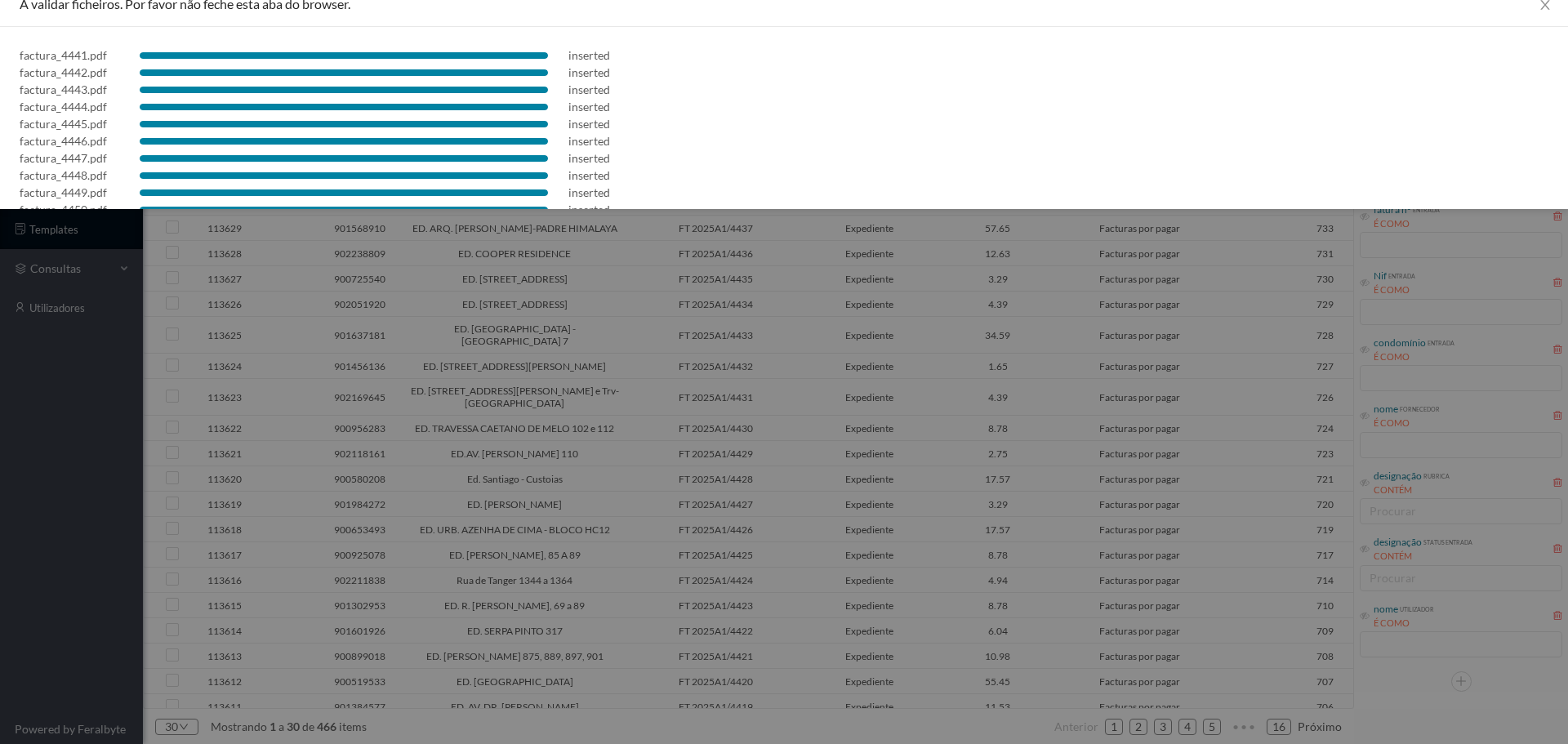
scroll to position [47, 0]
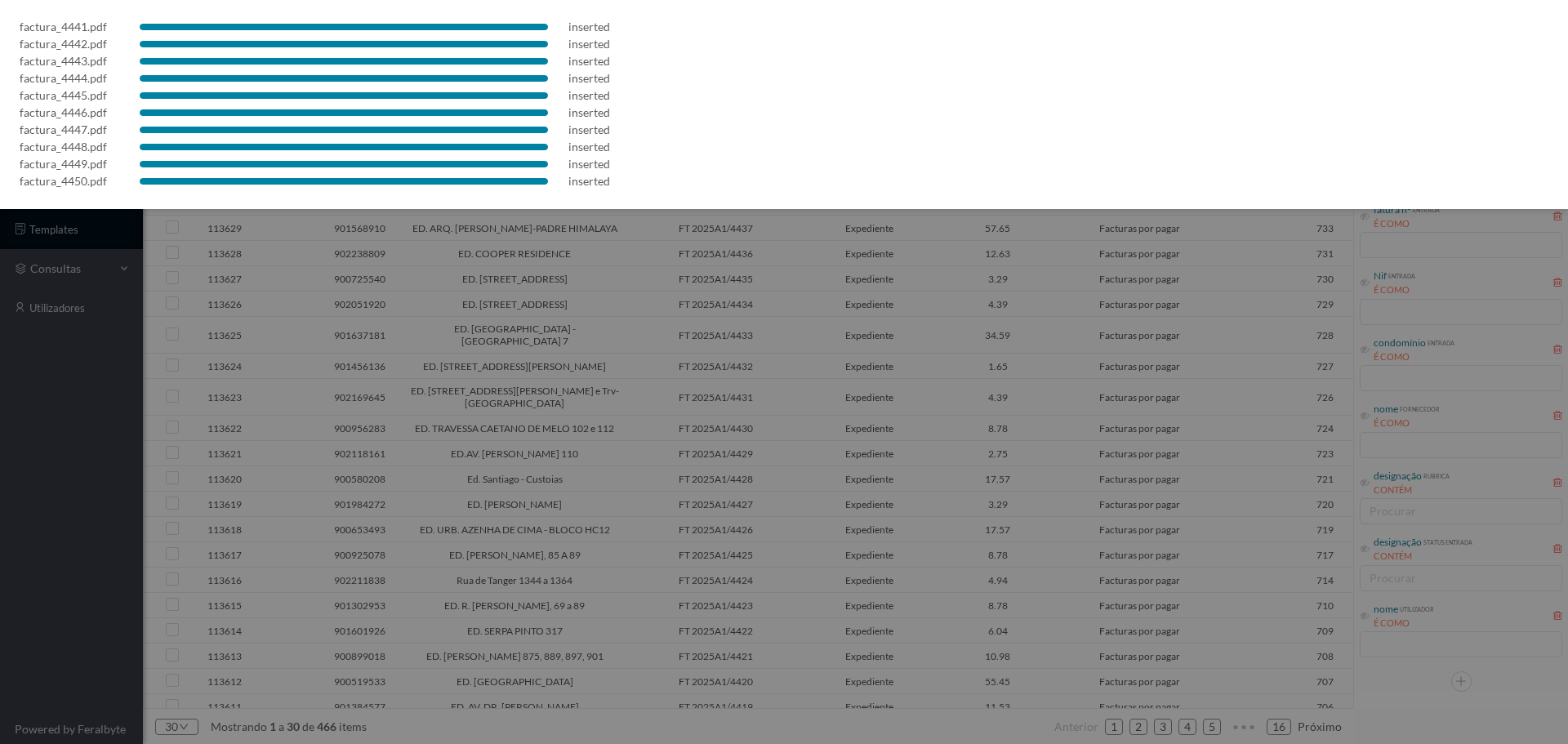
click at [994, 359] on div at bounding box center [784, 372] width 1568 height 744
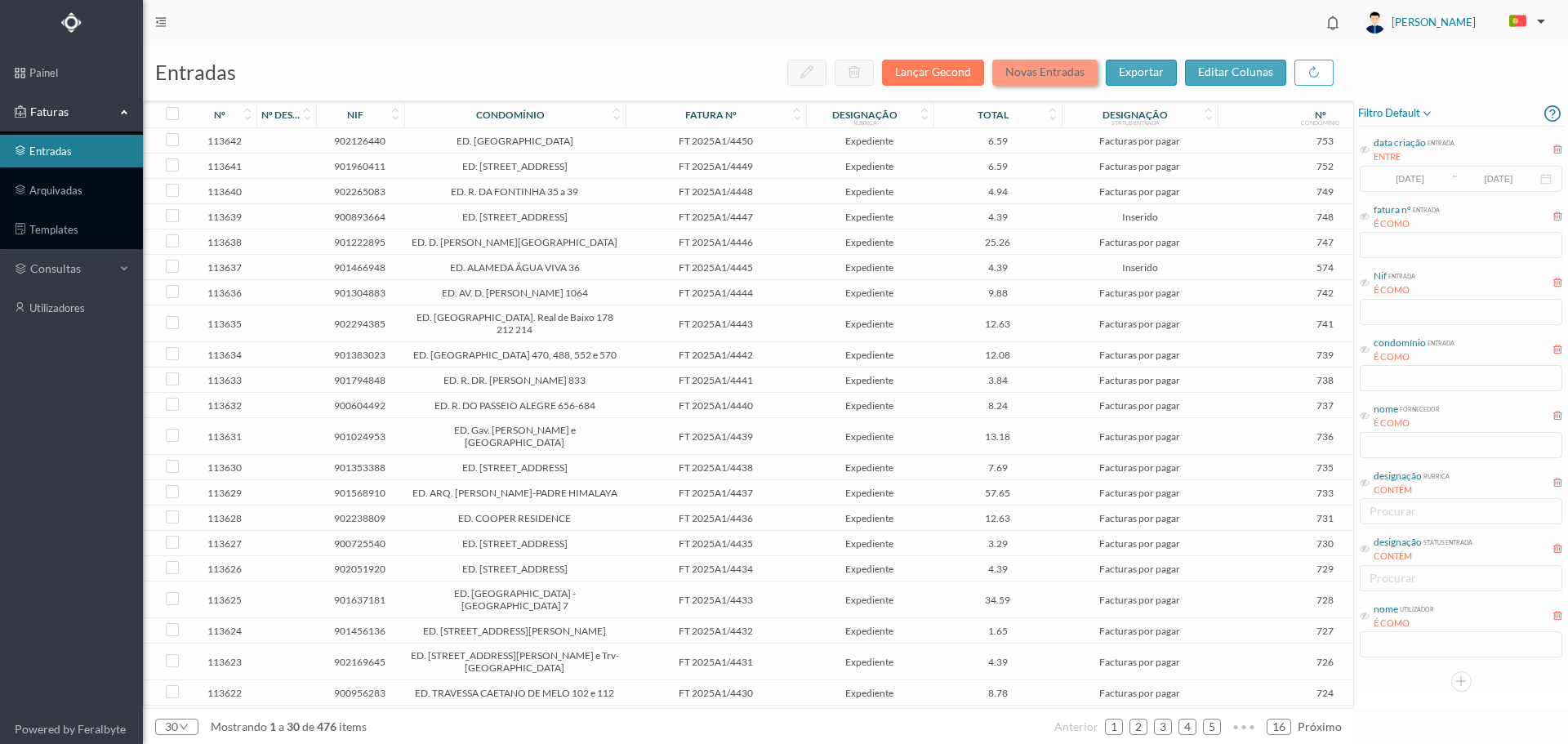
click at [1057, 74] on button "Novas Entradas" at bounding box center [1045, 73] width 106 height 26
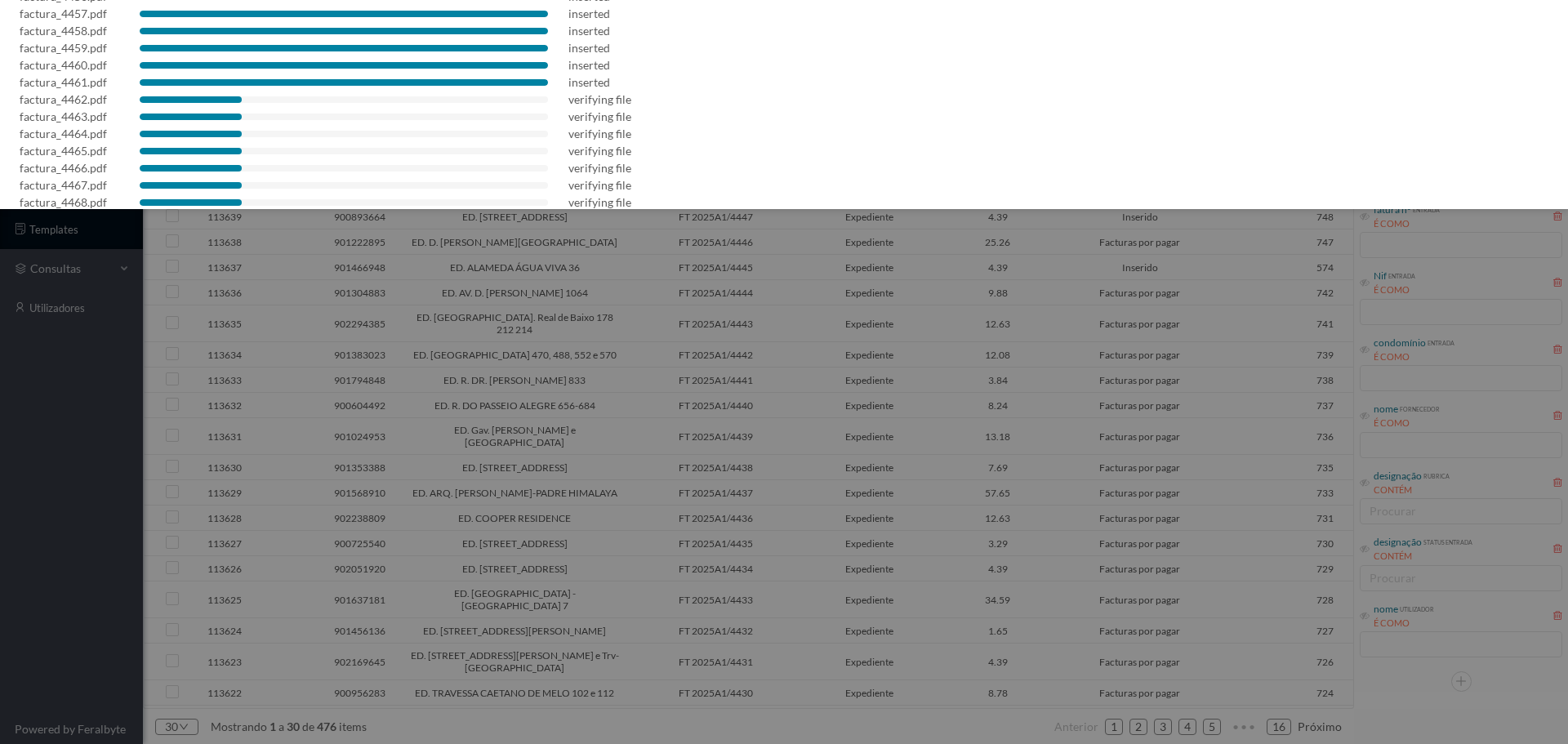
scroll to position [235, 0]
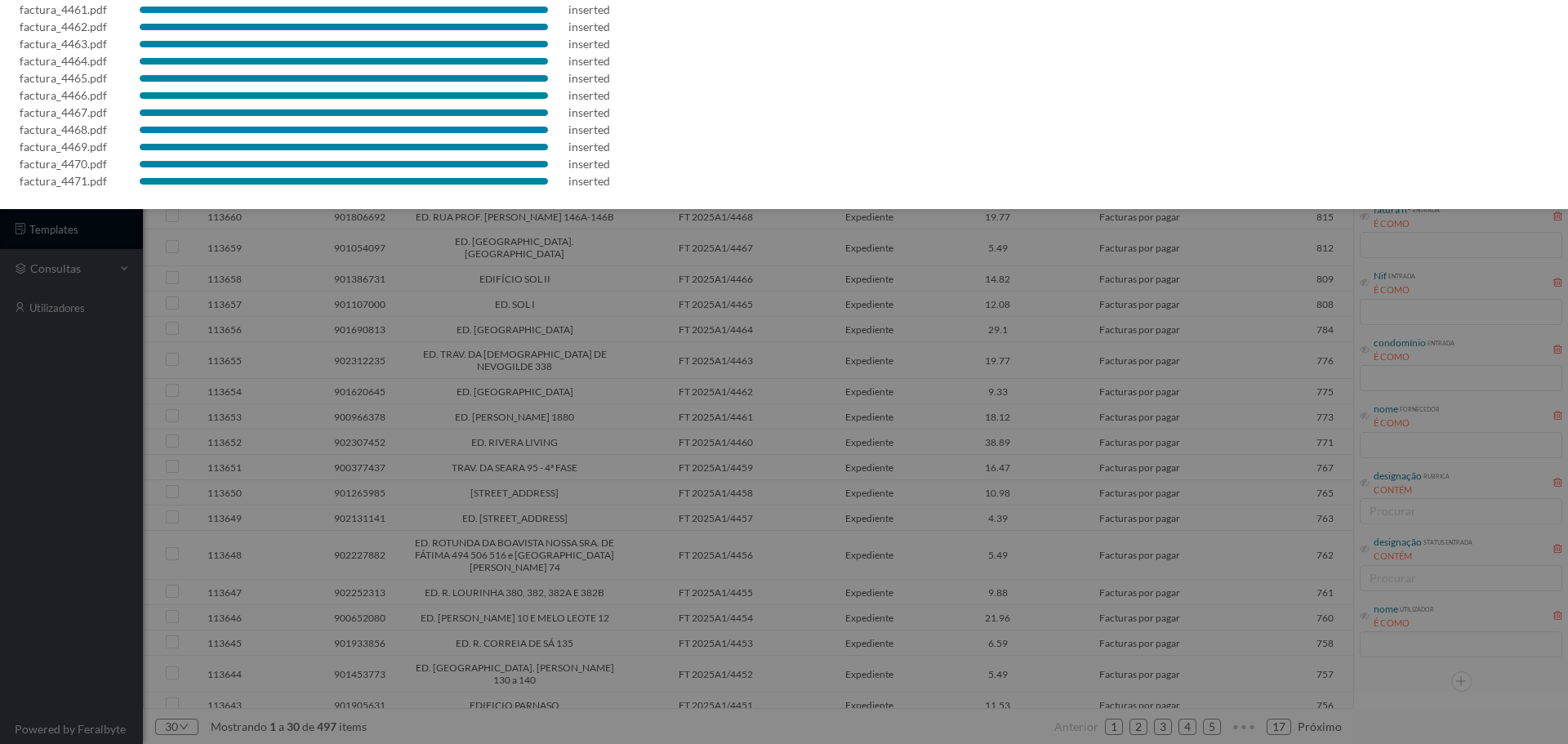
click at [829, 463] on div at bounding box center [784, 372] width 1568 height 744
